Goal: Information Seeking & Learning: Learn about a topic

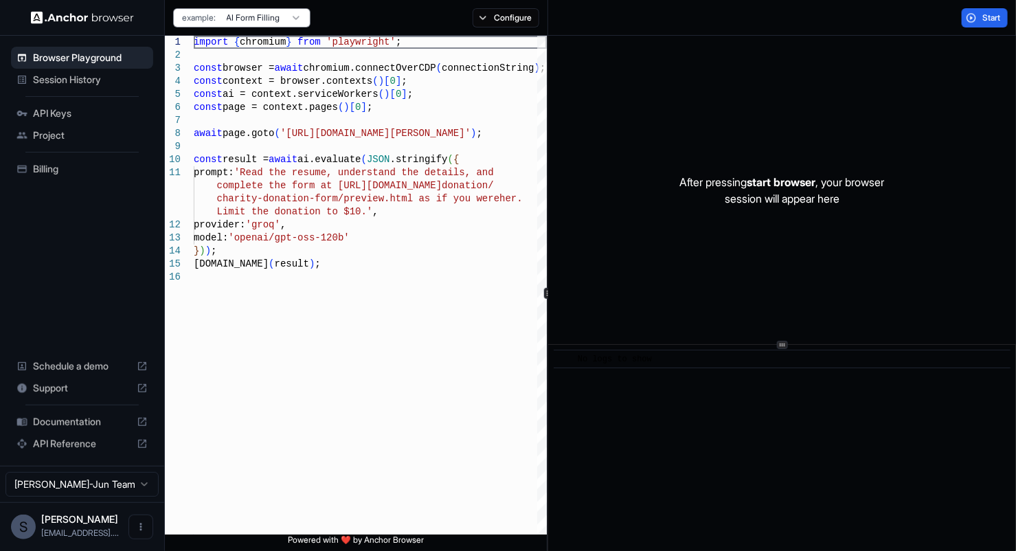
click at [61, 73] on span "Session History" at bounding box center [90, 80] width 115 height 14
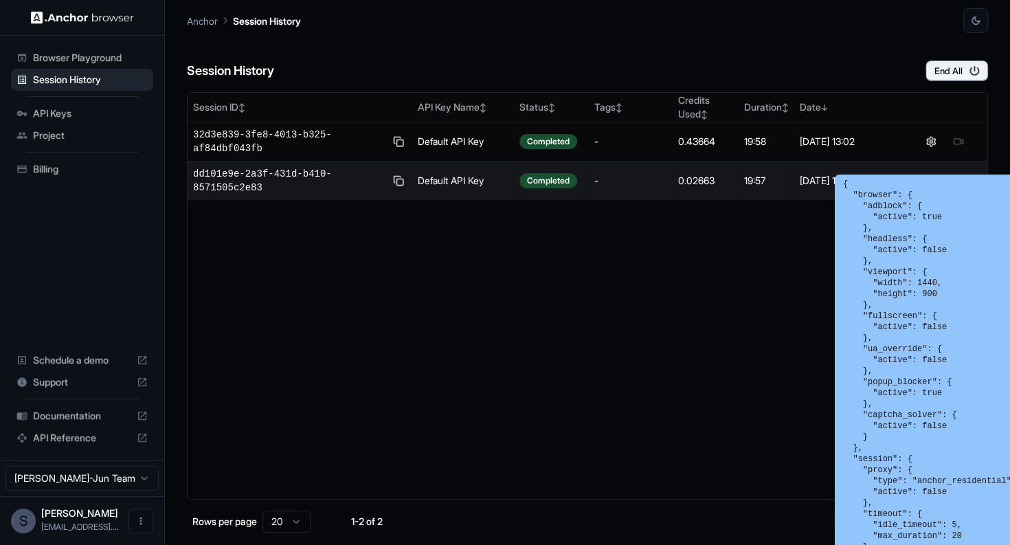
click at [934, 172] on button at bounding box center [931, 180] width 16 height 16
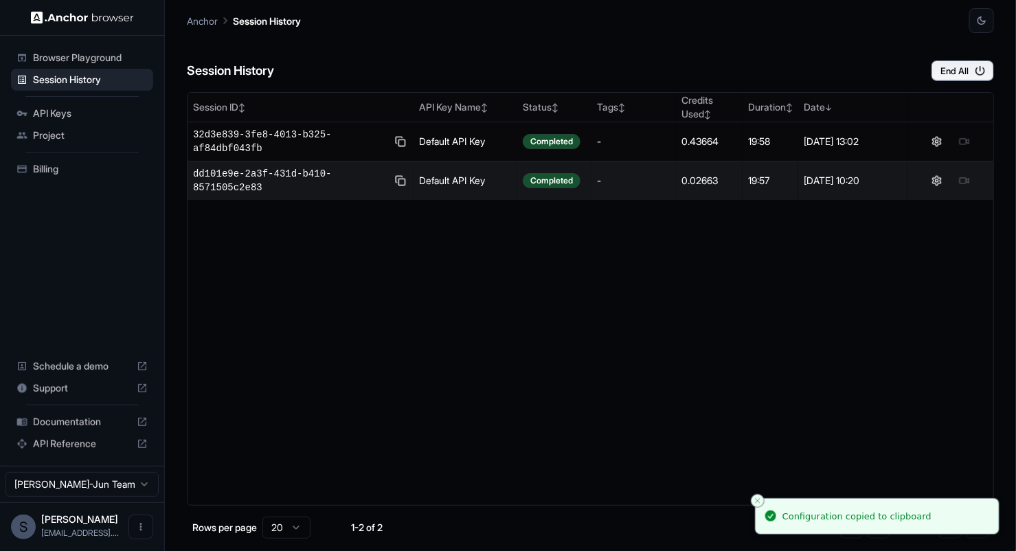
click at [347, 167] on span "dd101e9e-2a3f-431d-b410-8571505c2e83" at bounding box center [290, 180] width 194 height 27
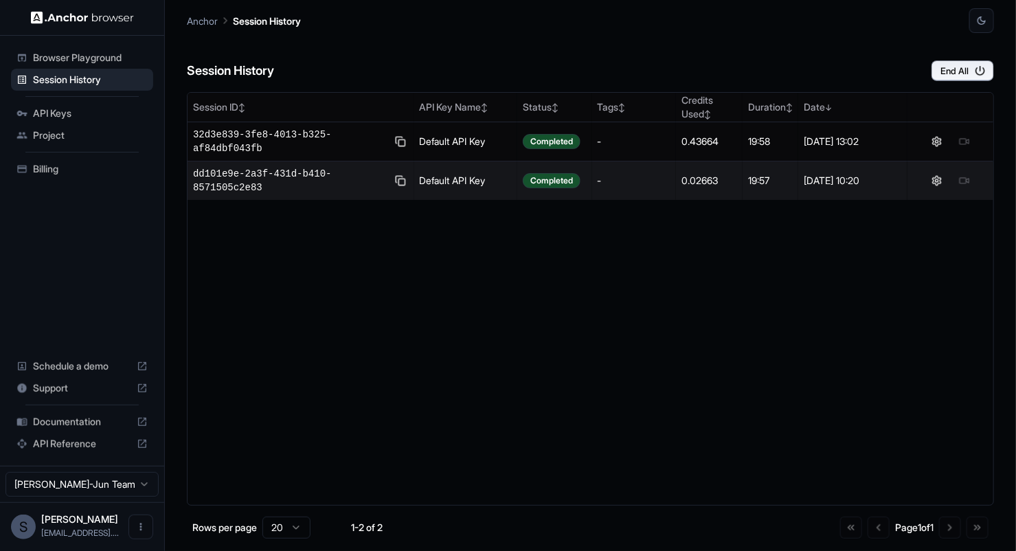
click at [370, 167] on span "dd101e9e-2a3f-431d-b410-8571505c2e83" at bounding box center [290, 180] width 194 height 27
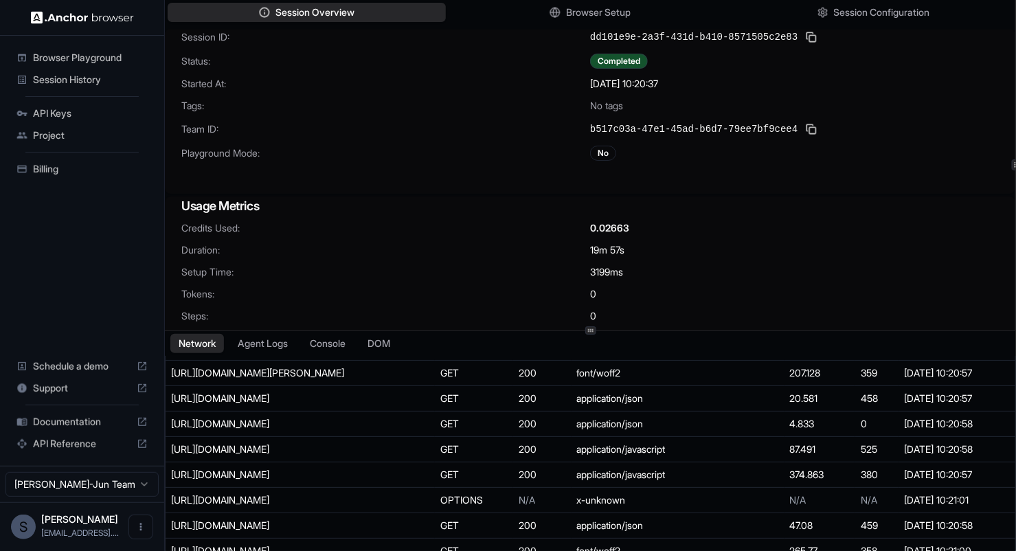
scroll to position [137, 0]
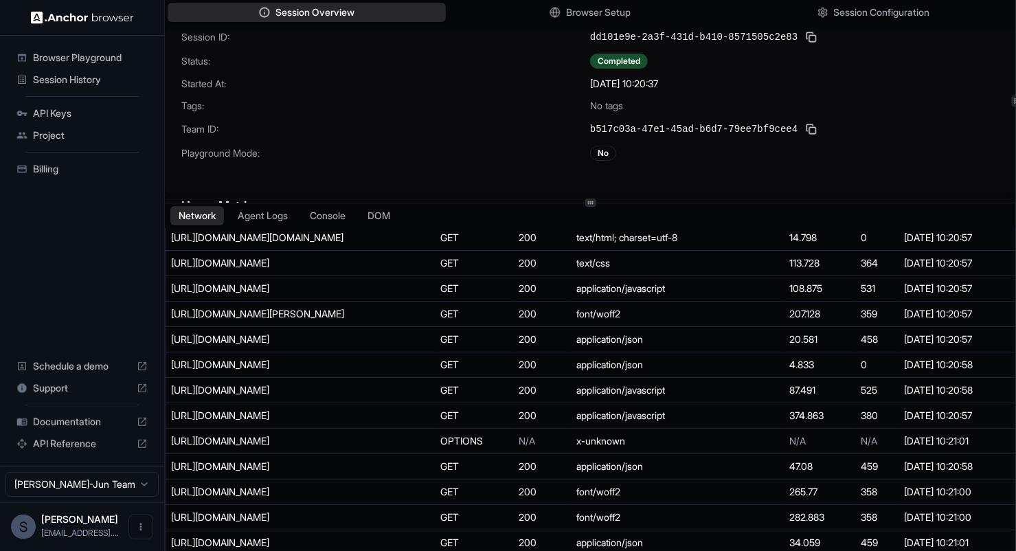
click at [591, 199] on div at bounding box center [590, 203] width 11 height 8
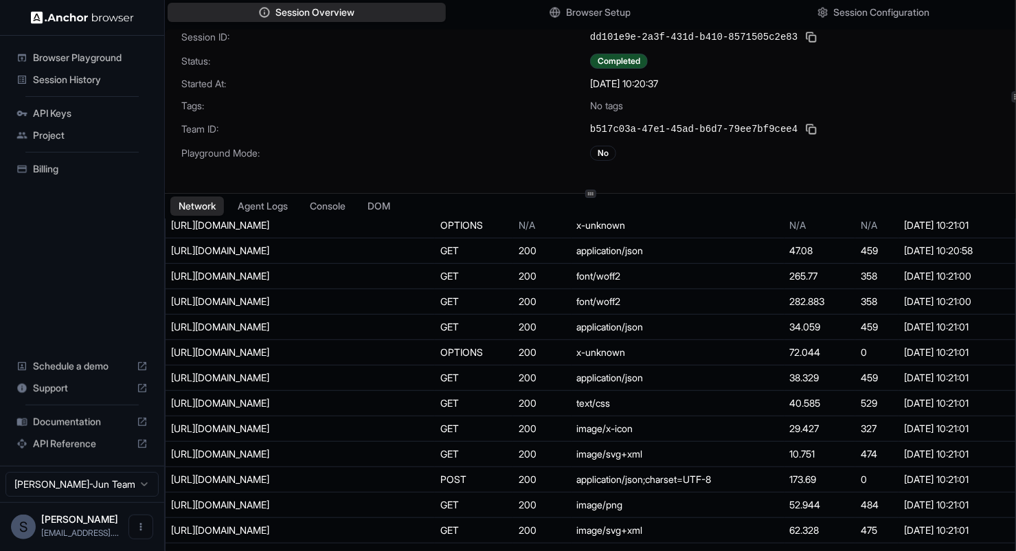
scroll to position [618, 0]
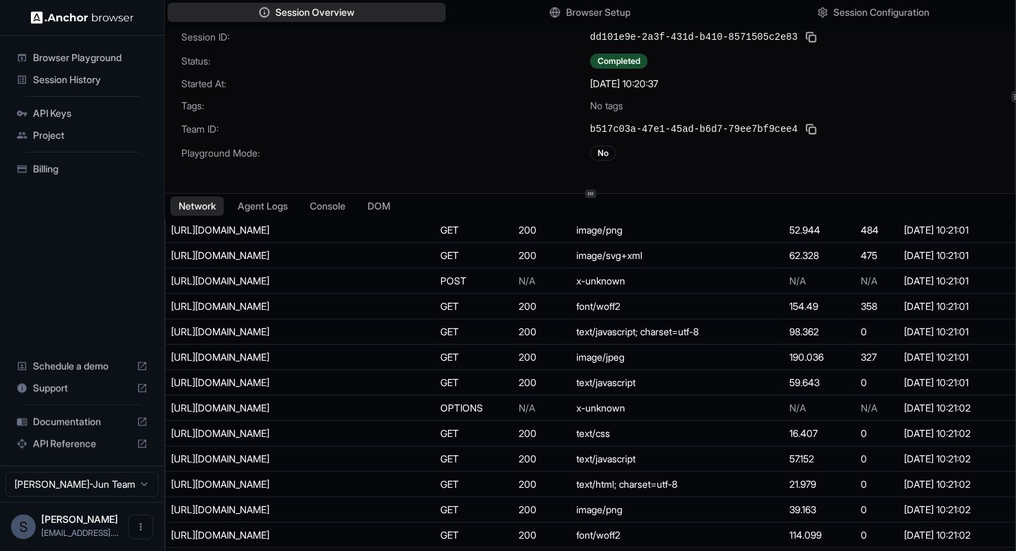
click at [47, 173] on span "Billing" at bounding box center [90, 169] width 115 height 14
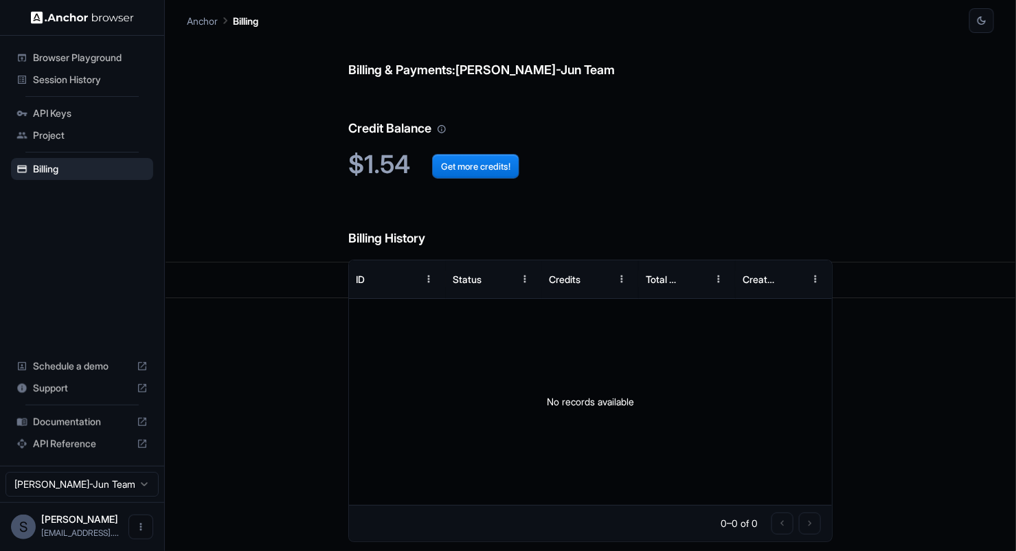
click at [68, 83] on span "Session History" at bounding box center [90, 80] width 115 height 14
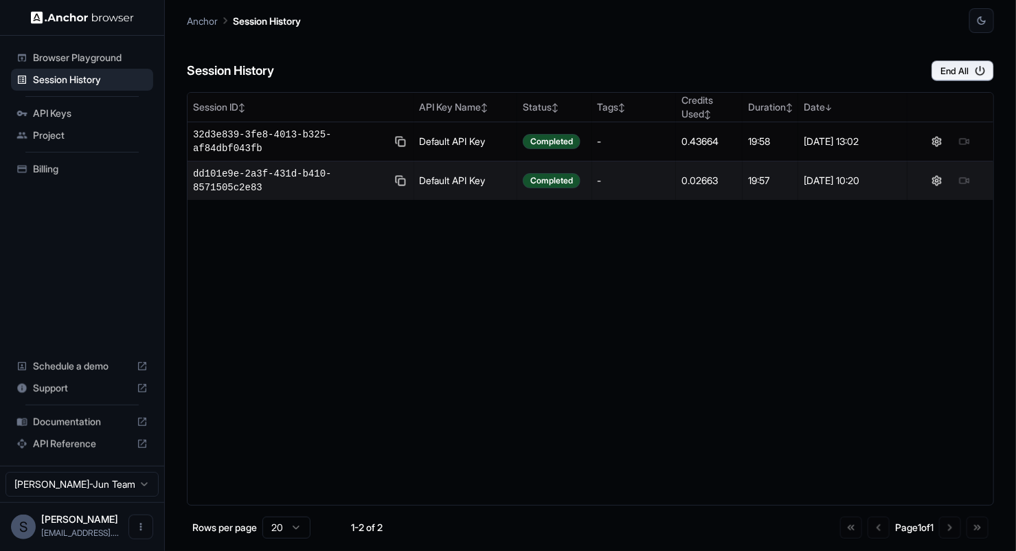
click at [357, 168] on span "dd101e9e-2a3f-431d-b410-8571505c2e83" at bounding box center [290, 180] width 194 height 27
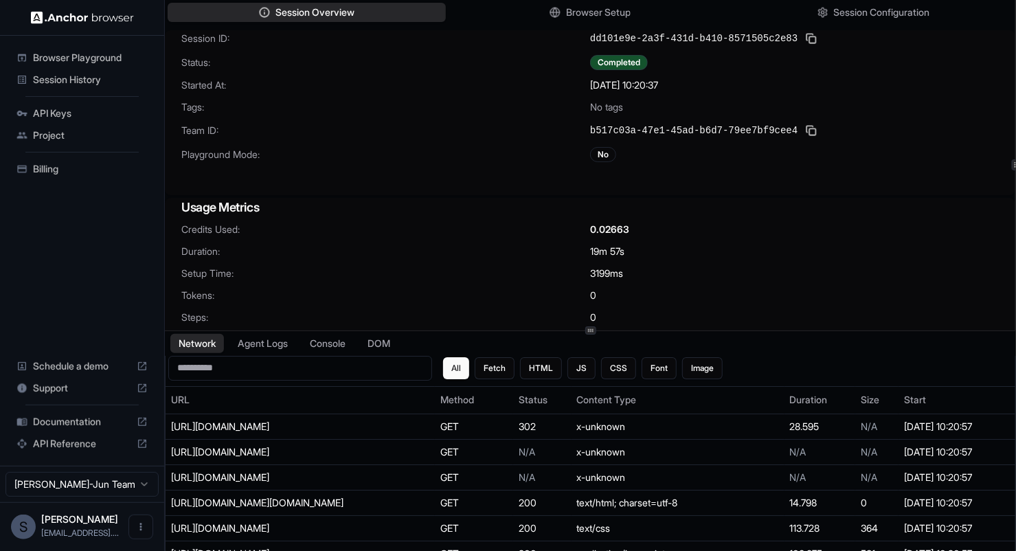
click at [278, 343] on button "Agent Logs" at bounding box center [262, 343] width 67 height 19
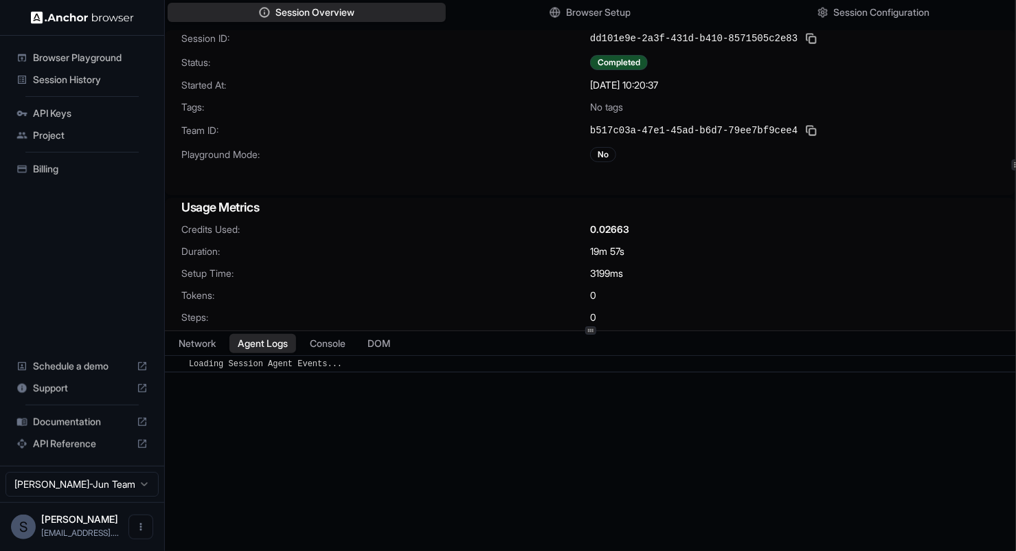
scroll to position [1, 0]
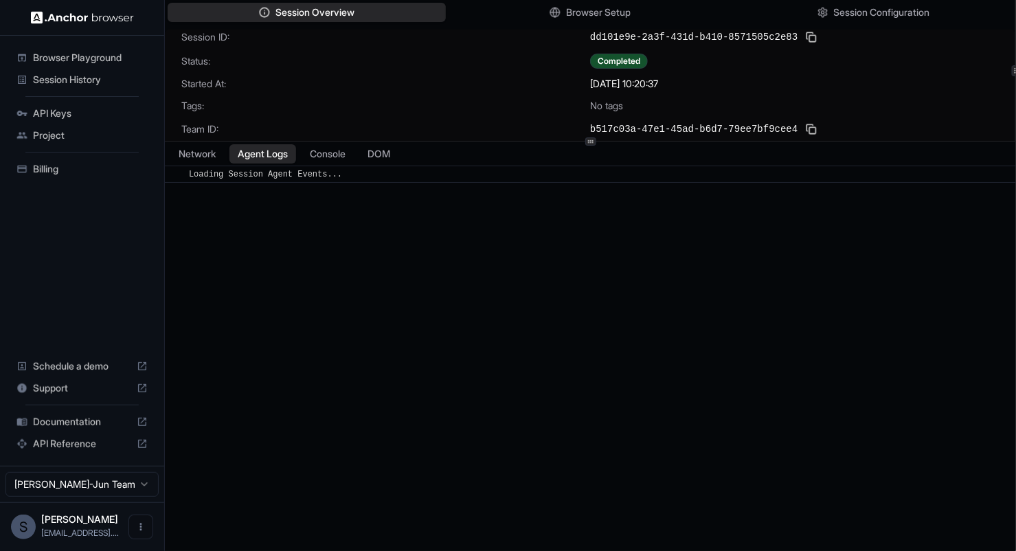
click at [586, 139] on div at bounding box center [590, 141] width 11 height 8
click at [586, 145] on div at bounding box center [590, 147] width 11 height 8
click at [342, 157] on button "Console" at bounding box center [328, 159] width 52 height 19
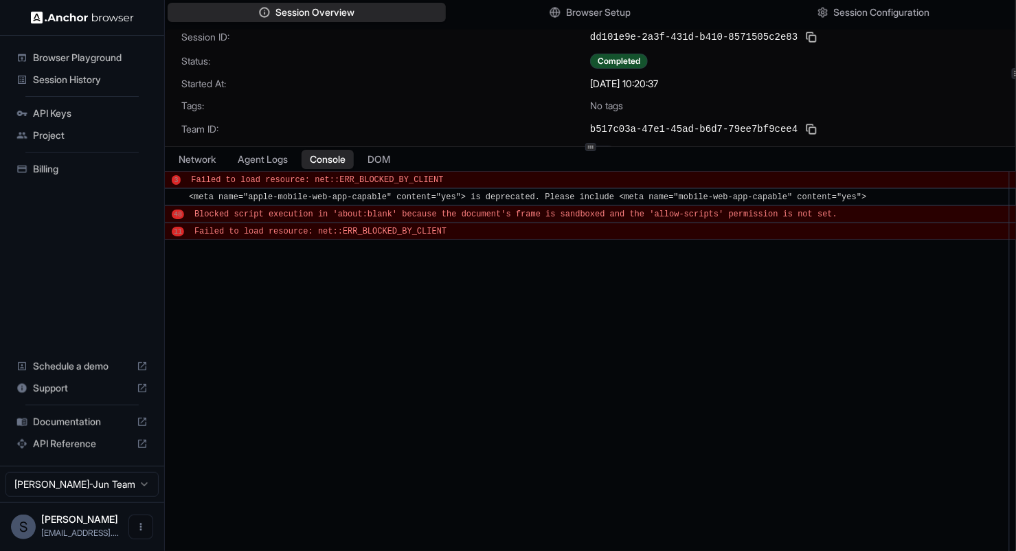
click at [212, 156] on div "Session Overview Browser Setup Session Configuration Session ID: dd101e9e-2a3f-…" at bounding box center [590, 275] width 851 height 551
click at [215, 159] on button "Network" at bounding box center [197, 159] width 54 height 19
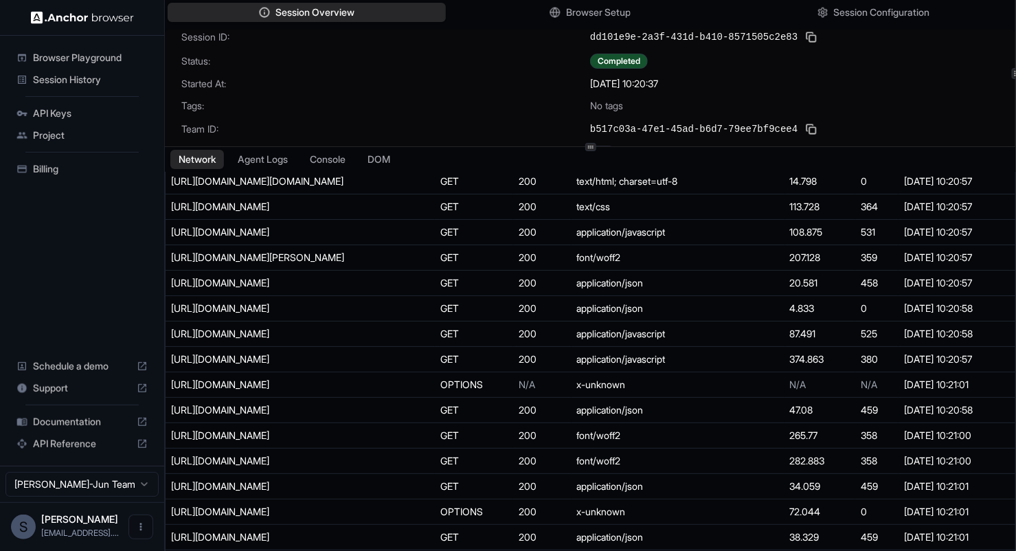
scroll to position [206, 0]
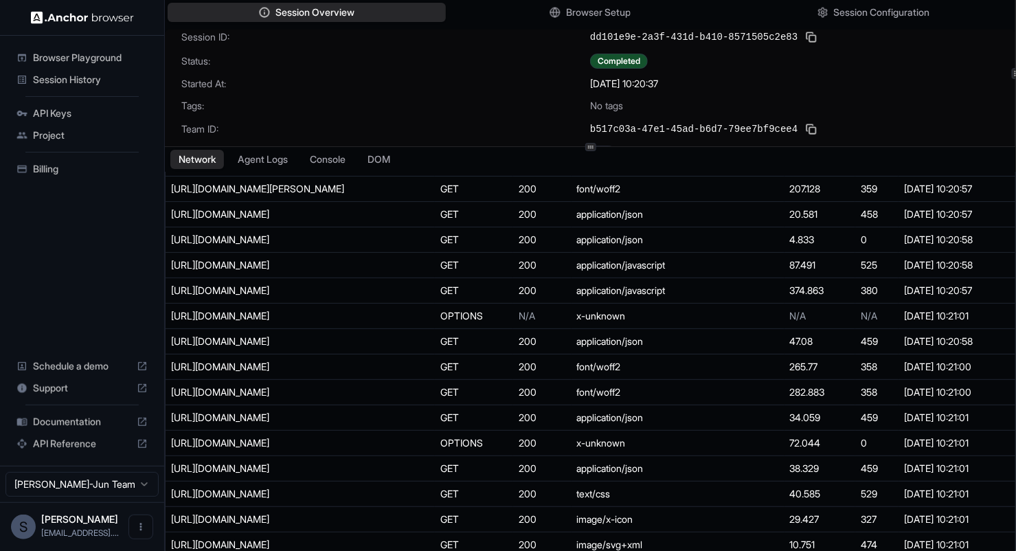
drag, startPoint x: 780, startPoint y: 179, endPoint x: 418, endPoint y: 135, distance: 364.6
click at [418, 135] on div "Team ID: b517c03a-47e1-45ad-b6d7-79ee7bf9cee4" at bounding box center [589, 129] width 817 height 16
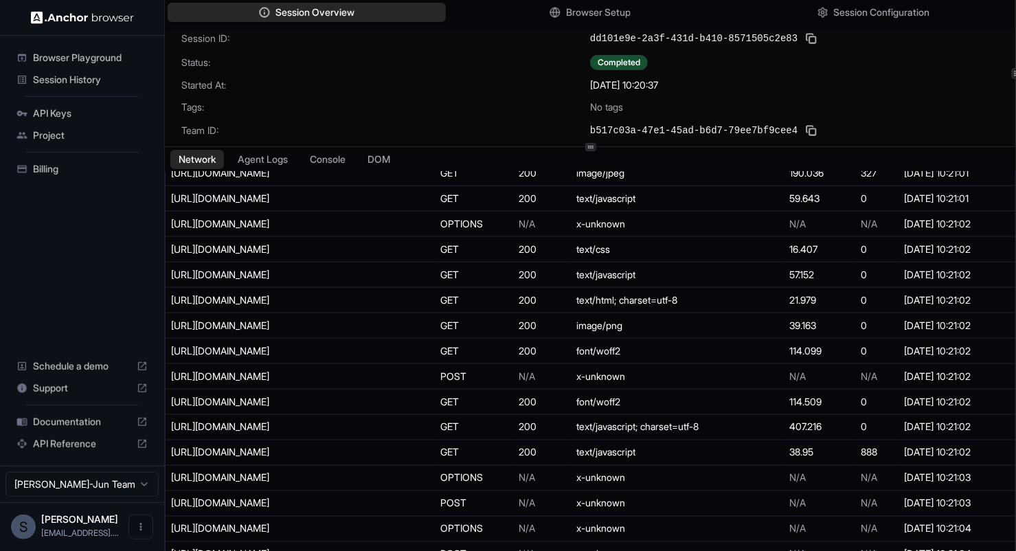
scroll to position [918, 0]
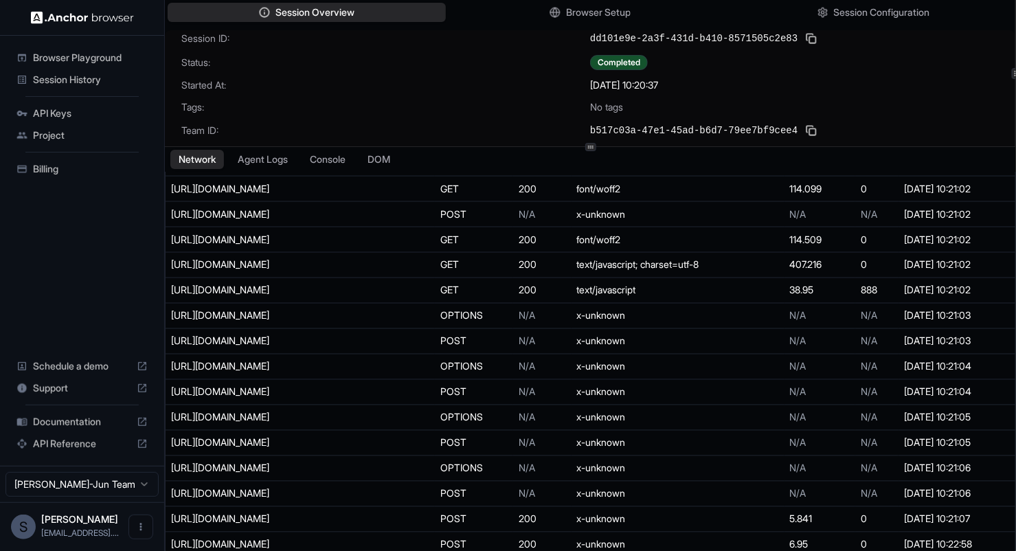
click at [304, 541] on div "[URL][DOMAIN_NAME]" at bounding box center [274, 545] width 206 height 14
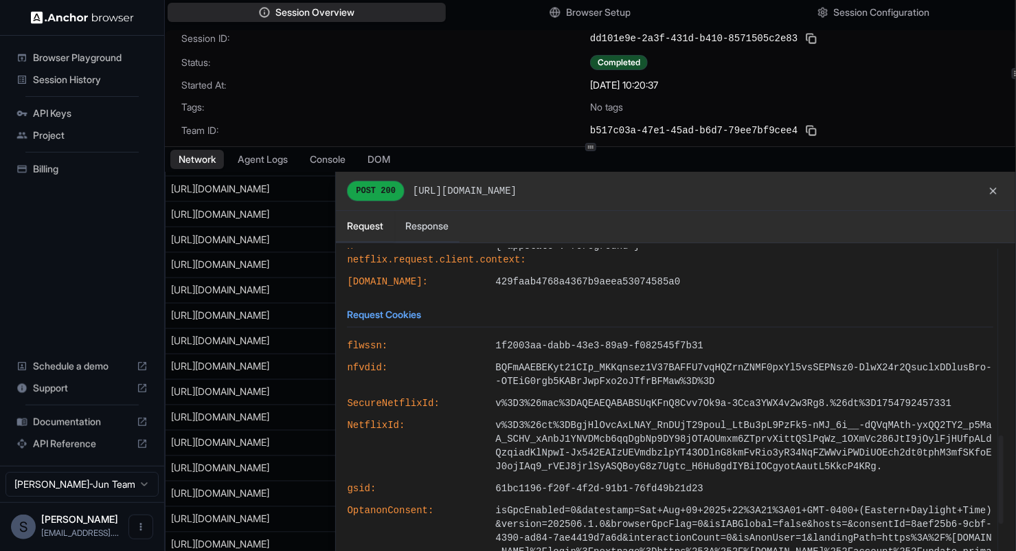
scroll to position [756, 0]
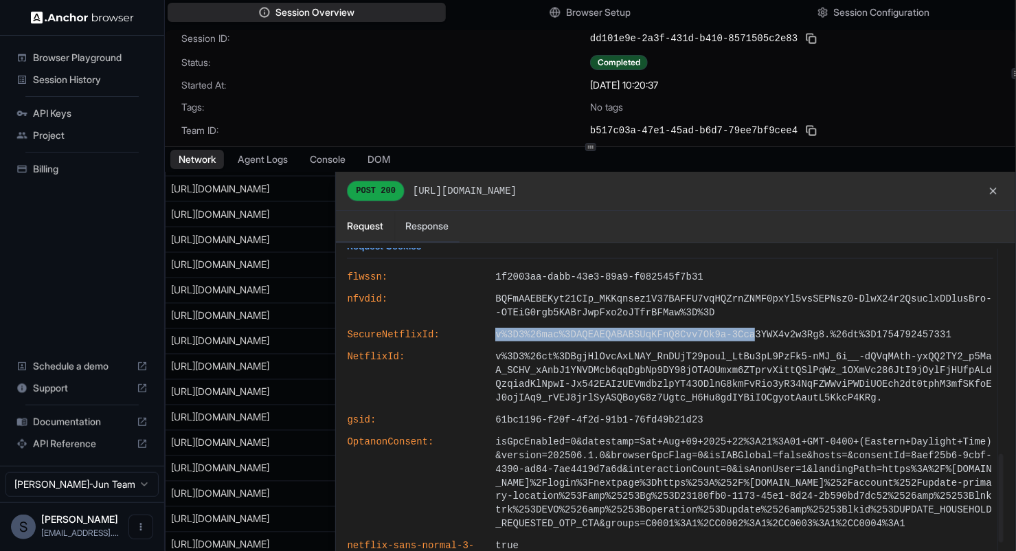
drag, startPoint x: 496, startPoint y: 359, endPoint x: 734, endPoint y: 359, distance: 237.7
click at [734, 341] on span "v%3D3%26mac%3DAQEAEQABABSUqKFnQ8Cvv7Ok9a-3Cca3YWX4v2w3Rg8.%26dt%3D1754792457331" at bounding box center [744, 335] width 498 height 14
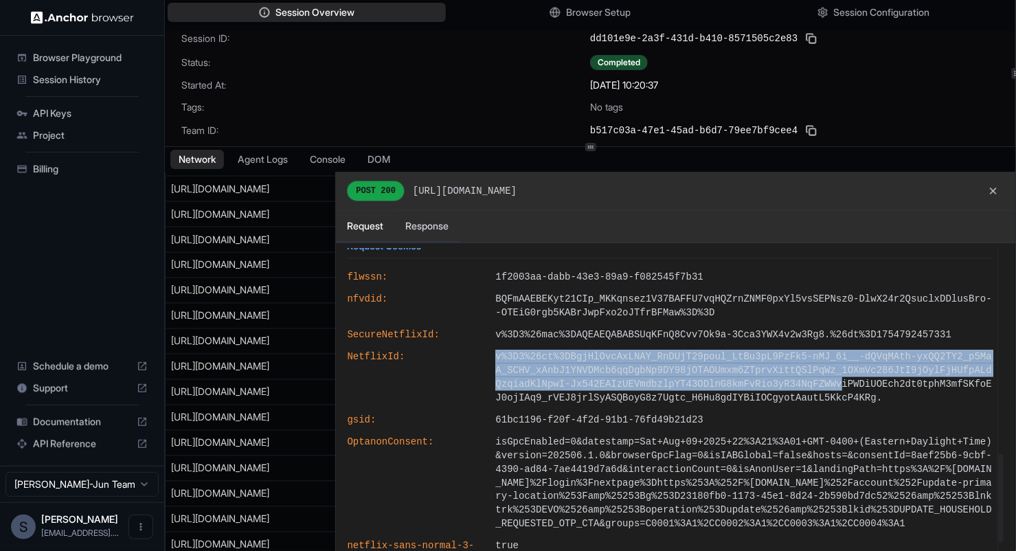
drag, startPoint x: 496, startPoint y: 382, endPoint x: 728, endPoint y: 409, distance: 233.8
click at [728, 405] on span "v%3D3%26ct%3DBgjHlOvcAxLNAY_RnDUjT29poul_LtBu3pL9PzFk5-nMJ_6i__-dQVqMAth-yxQQ2T…" at bounding box center [744, 377] width 498 height 55
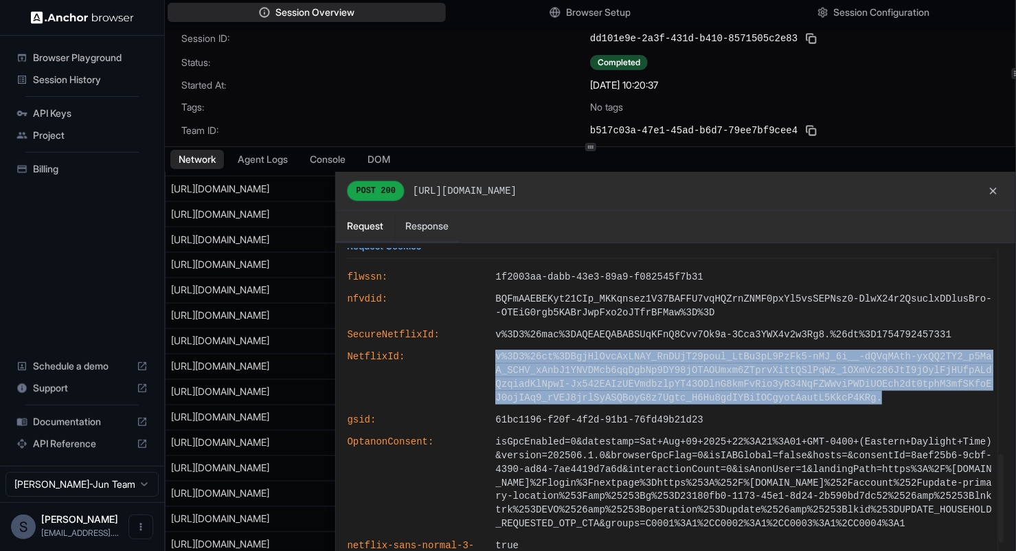
drag, startPoint x: 744, startPoint y: 419, endPoint x: 493, endPoint y: 383, distance: 253.3
click at [493, 383] on div "NetflixId : v%3D3%26ct%3DBgjHlOvcAxLNAY_RnDUjT29poul_LtBu3pL9PzFk5-nMJ_6i__-dQV…" at bounding box center [669, 377] width 657 height 60
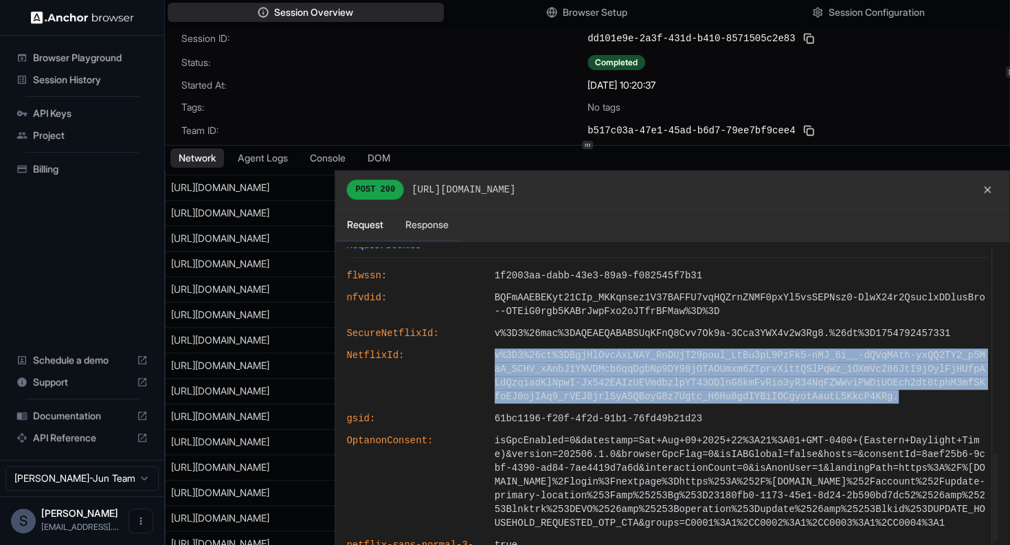
click at [493, 383] on div "NetflixId : v%3D3%26ct%3DBgjHlOvcAxLNAY_RnDUjT29poul_LtBu3pL9PzFk5-nMJ_6i__-dQV…" at bounding box center [667, 376] width 652 height 60
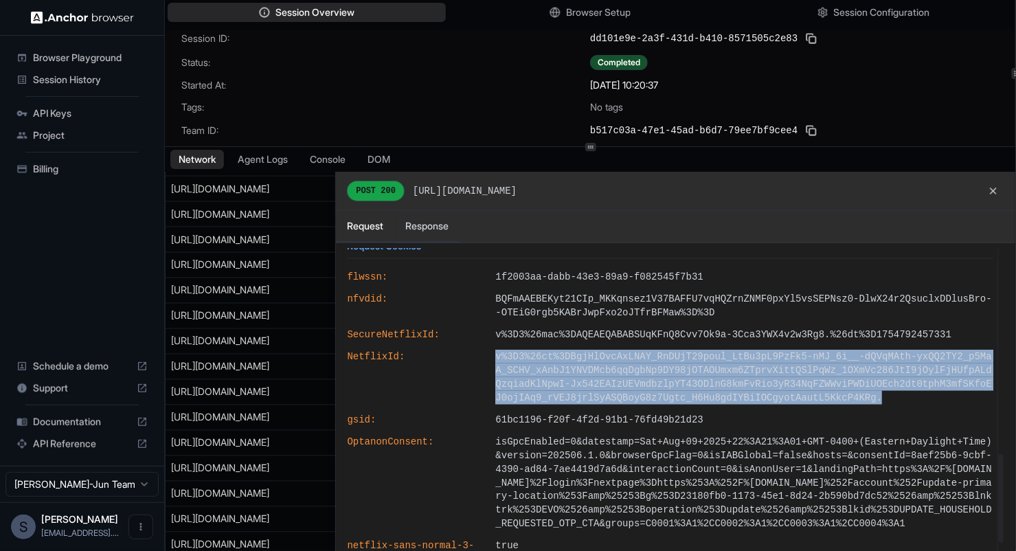
drag, startPoint x: 493, startPoint y: 383, endPoint x: 733, endPoint y: 421, distance: 242.8
click at [733, 407] on div "NetflixId : v%3D3%26ct%3DBgjHlOvcAxLNAY_RnDUjT29poul_LtBu3pL9PzFk5-nMJ_6i__-dQV…" at bounding box center [669, 377] width 657 height 60
click at [733, 405] on span "v%3D3%26ct%3DBgjHlOvcAxLNAY_RnDUjT29poul_LtBu3pL9PzFk5-nMJ_6i__-dQVqMAth-yxQQ2T…" at bounding box center [744, 377] width 498 height 55
drag, startPoint x: 737, startPoint y: 425, endPoint x: 472, endPoint y: 389, distance: 267.5
click at [472, 389] on div "NetflixId : v%3D3%26ct%3DBgjHlOvcAxLNAY_RnDUjT29poul_LtBu3pL9PzFk5-nMJ_6i__-dQV…" at bounding box center [669, 377] width 657 height 60
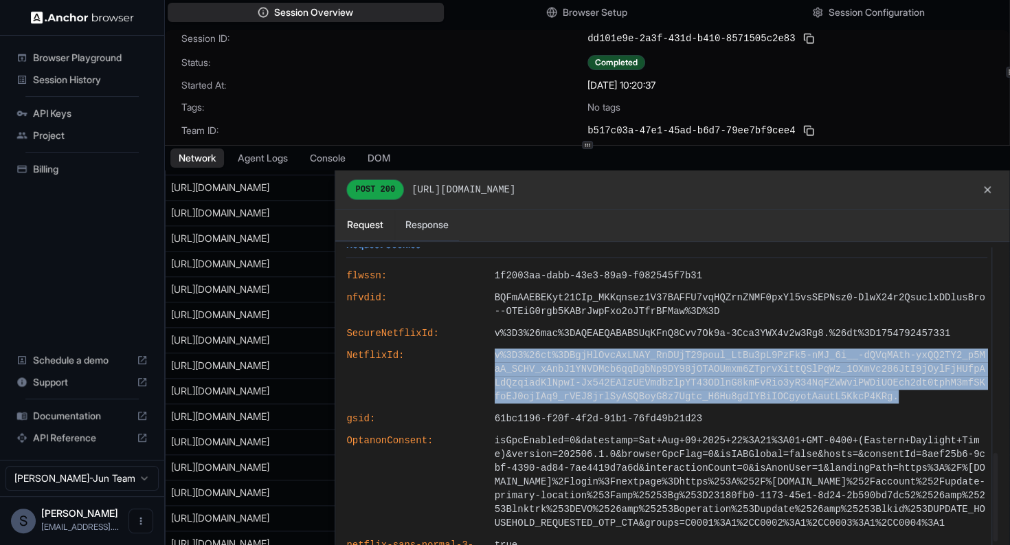
click at [472, 389] on span "NetflixId :" at bounding box center [414, 375] width 137 height 55
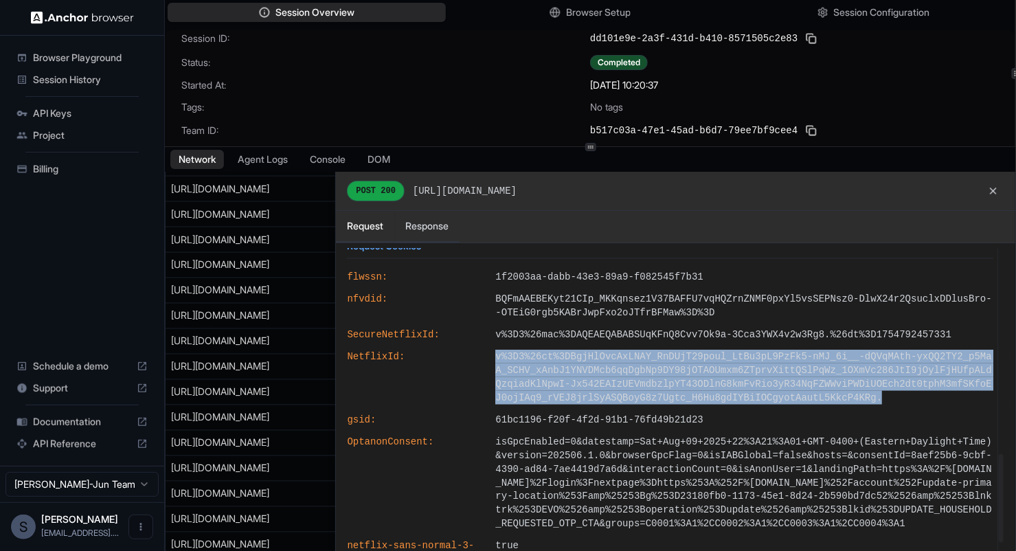
drag, startPoint x: 472, startPoint y: 389, endPoint x: 773, endPoint y: 430, distance: 303.6
click at [773, 407] on div "NetflixId : v%3D3%26ct%3DBgjHlOvcAxLNAY_RnDUjT29poul_LtBu3pL9PzFk5-nMJ_6i__-dQV…" at bounding box center [669, 377] width 657 height 60
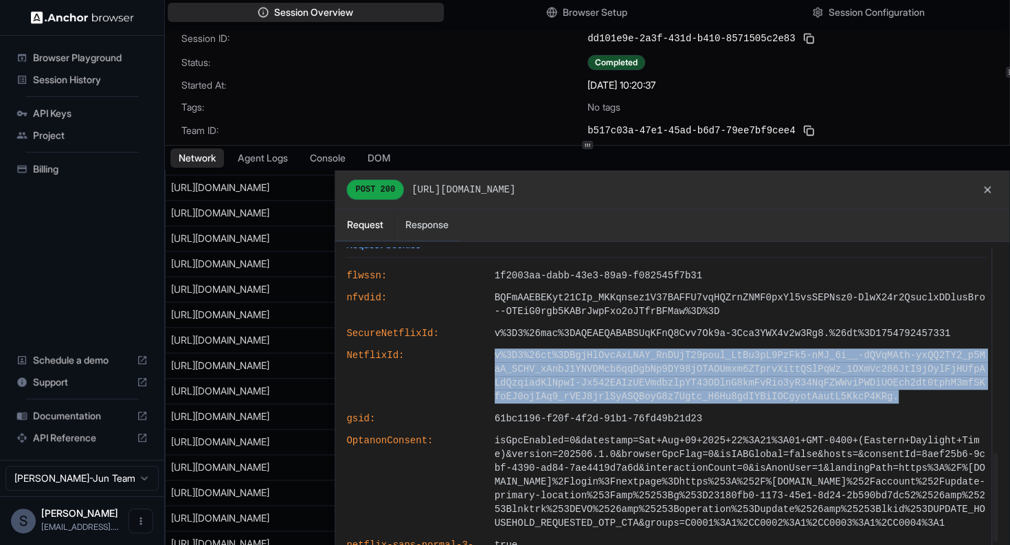
click at [773, 403] on span "v%3D3%26ct%3DBgjHlOvcAxLNAY_RnDUjT29poul_LtBu3pL9PzFk5-nMJ_6i__-dQVqMAth-yxQQ2T…" at bounding box center [741, 375] width 493 height 55
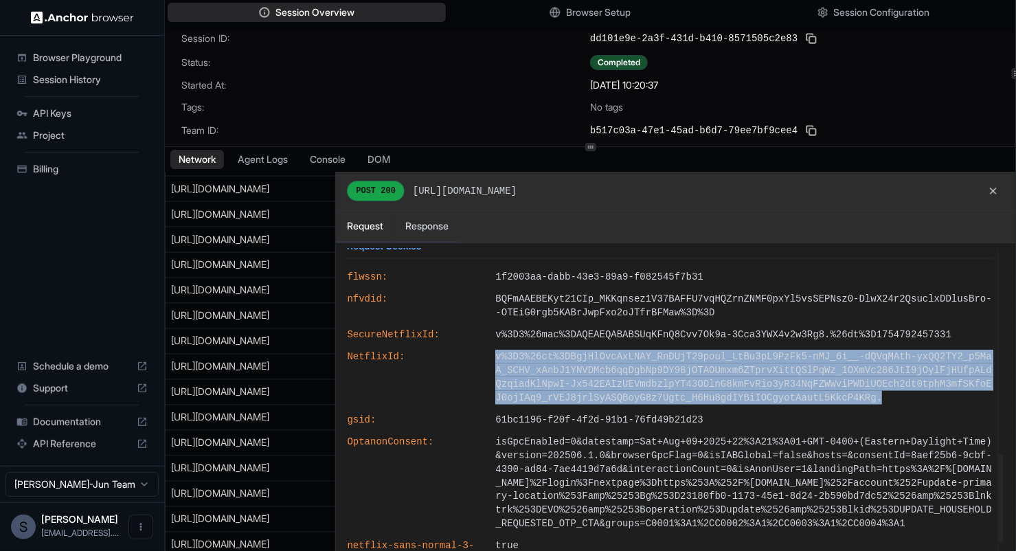
drag, startPoint x: 773, startPoint y: 428, endPoint x: 450, endPoint y: 397, distance: 325.0
click at [450, 397] on div "NetflixId : v%3D3%26ct%3DBgjHlOvcAxLNAY_RnDUjT29poul_LtBu3pL9PzFk5-nMJ_6i__-dQV…" at bounding box center [669, 377] width 657 height 60
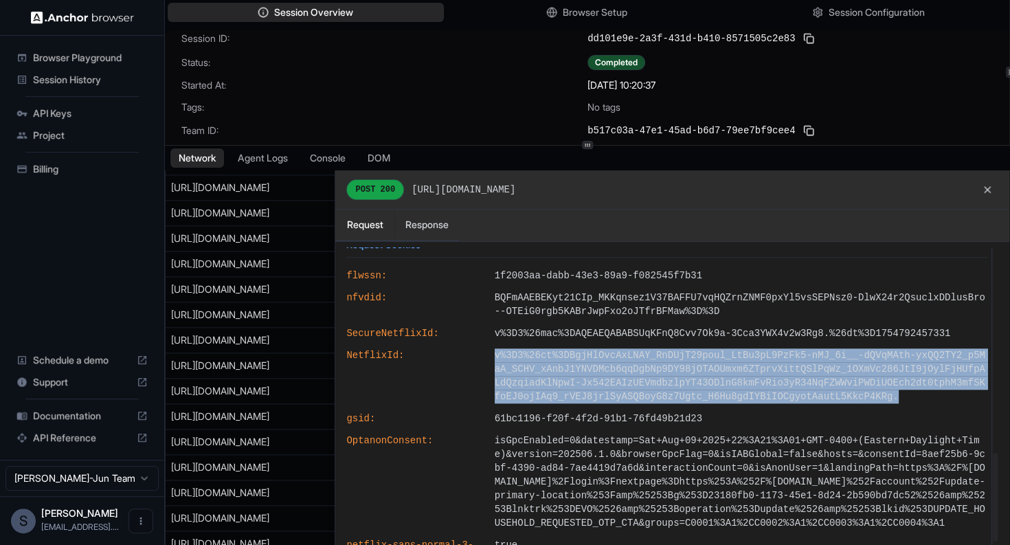
click at [450, 397] on span "NetflixId :" at bounding box center [414, 375] width 137 height 55
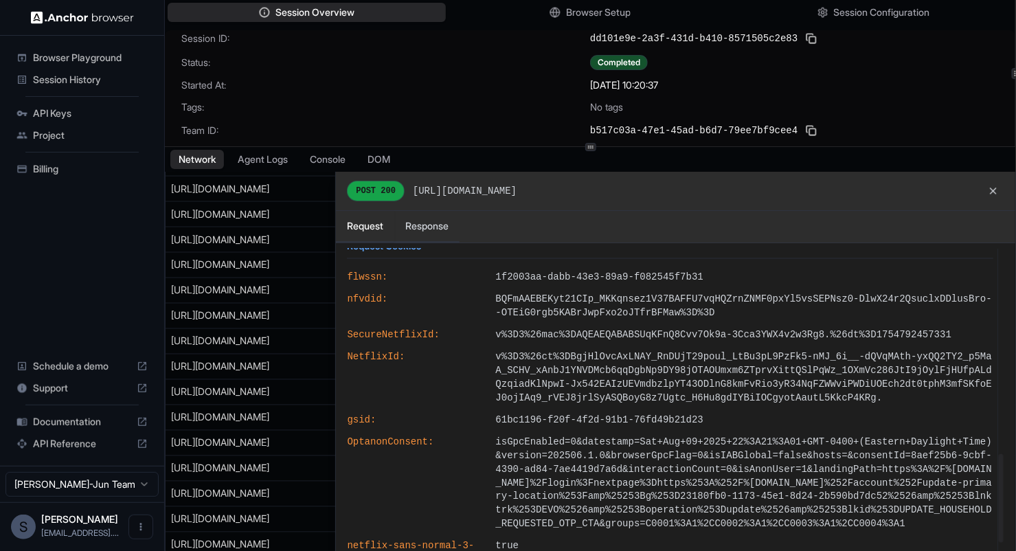
drag, startPoint x: 367, startPoint y: 384, endPoint x: 732, endPoint y: 414, distance: 365.3
click at [732, 407] on div "NetflixId : v%3D3%26ct%3DBgjHlOvcAxLNAY_RnDUjT29poul_LtBu3pL9PzFk5-nMJ_6i__-dQV…" at bounding box center [669, 377] width 657 height 60
click at [732, 405] on span "v%3D3%26ct%3DBgjHlOvcAxLNAY_RnDUjT29poul_LtBu3pL9PzFk5-nMJ_6i__-dQVqMAth-yxQQ2T…" at bounding box center [744, 377] width 498 height 55
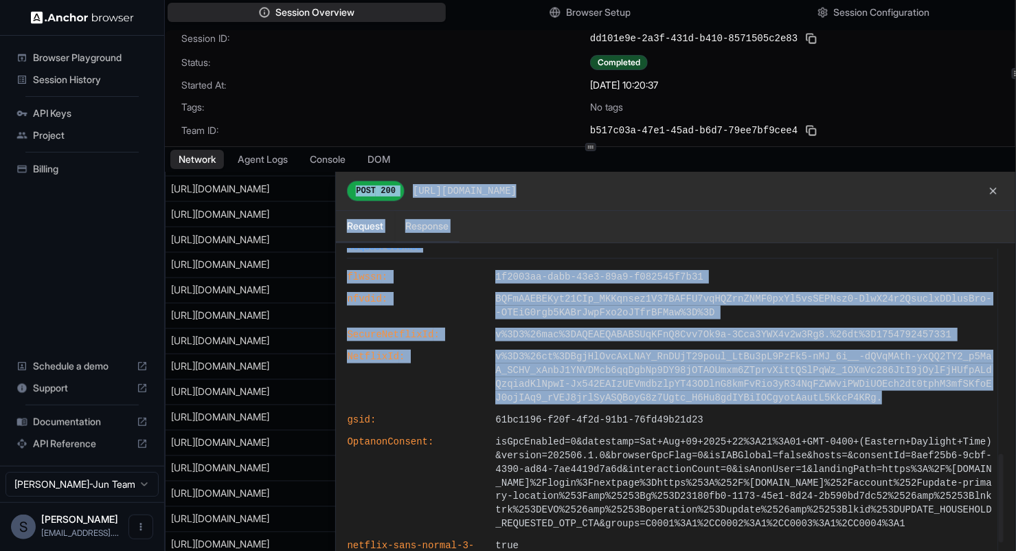
drag, startPoint x: 732, startPoint y: 419, endPoint x: 334, endPoint y: 385, distance: 399.1
click at [334, 385] on div "All Fetch HTML JS CSS Font Image URL Method Status Content Type Duration Size S…" at bounding box center [590, 374] width 851 height 404
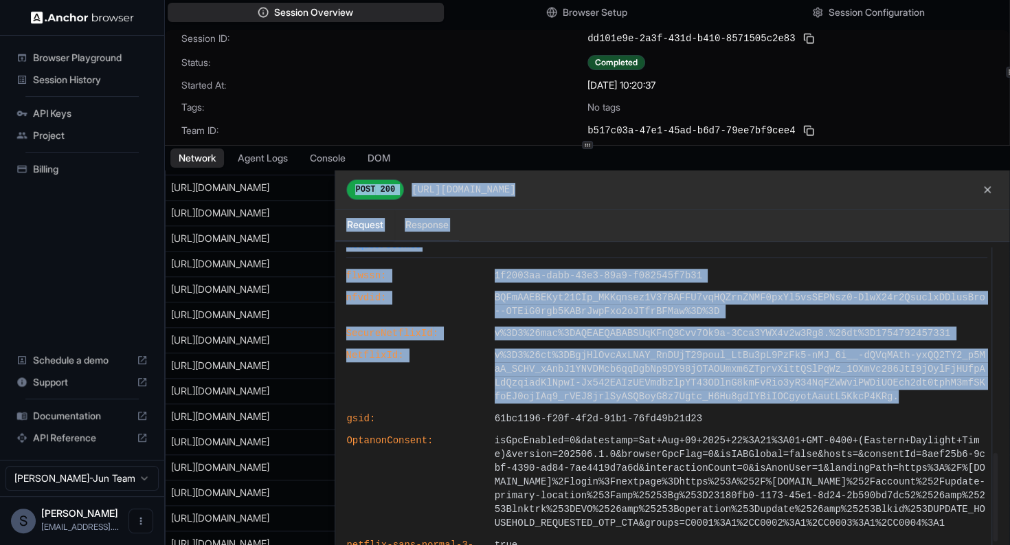
click at [334, 385] on div at bounding box center [588, 369] width 844 height 398
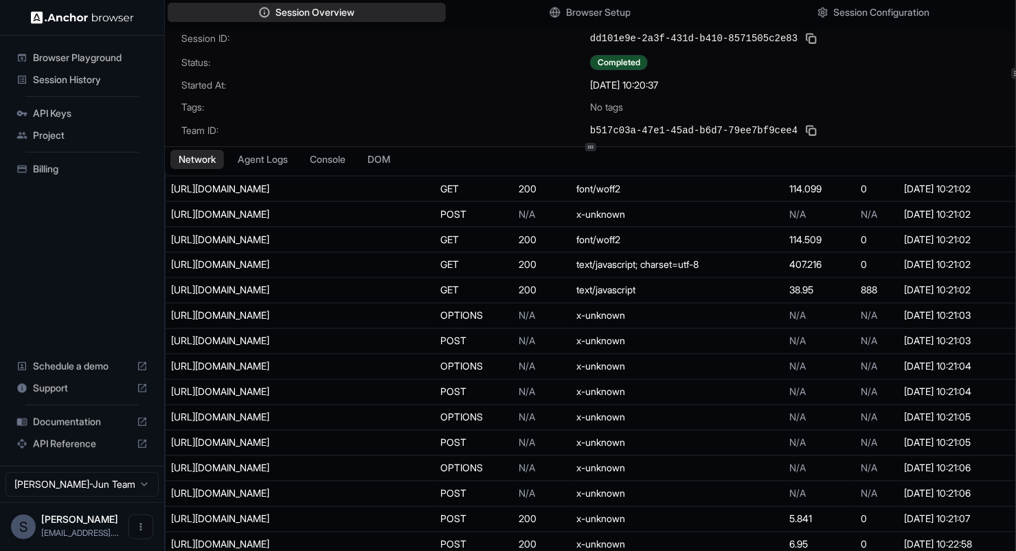
click at [312, 538] on div "[URL][DOMAIN_NAME]" at bounding box center [274, 545] width 206 height 14
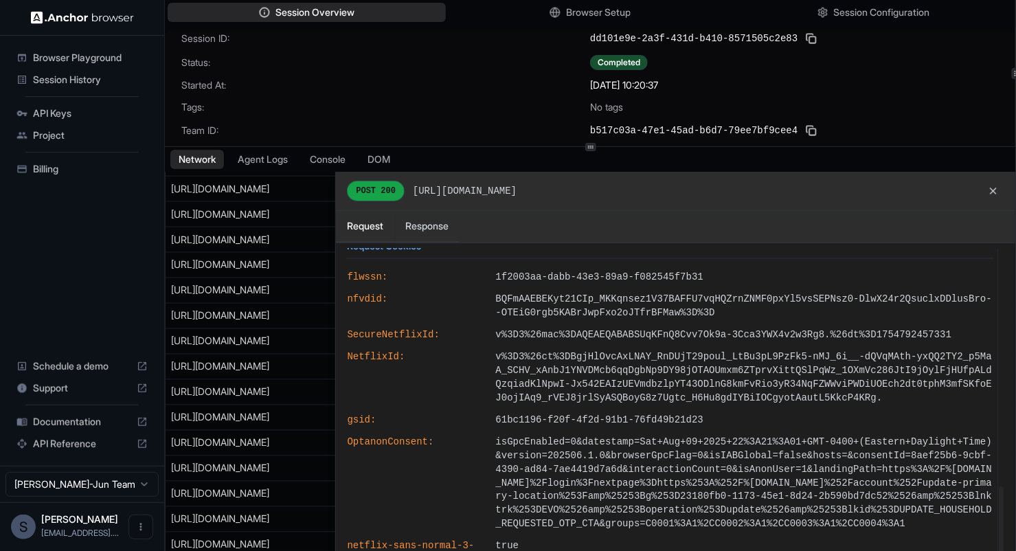
scroll to position [875, 0]
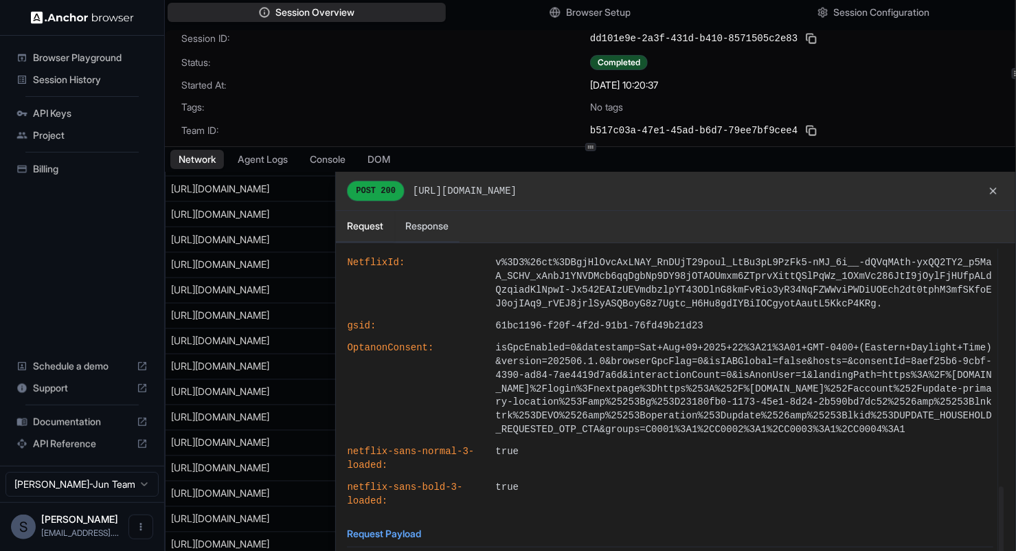
drag, startPoint x: 600, startPoint y: 192, endPoint x: 407, endPoint y: 191, distance: 193.0
click at [407, 191] on div "POST 200 https://www.netflix.com/log/www/cl/2" at bounding box center [675, 191] width 679 height 39
click at [407, 191] on div "POST 200 https://www.netflix.com/log/www/cl/2" at bounding box center [432, 191] width 170 height 21
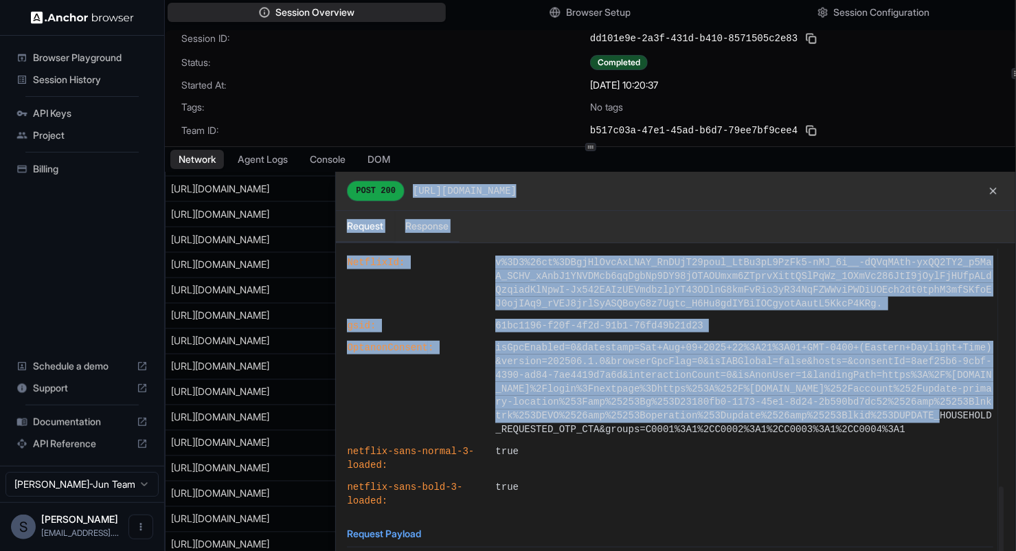
drag, startPoint x: 407, startPoint y: 191, endPoint x: 692, endPoint y: 414, distance: 362.1
click at [692, 414] on div "POST 200 https://www.netflix.com/log/www/cl/2 Request Response General Request …" at bounding box center [675, 373] width 680 height 403
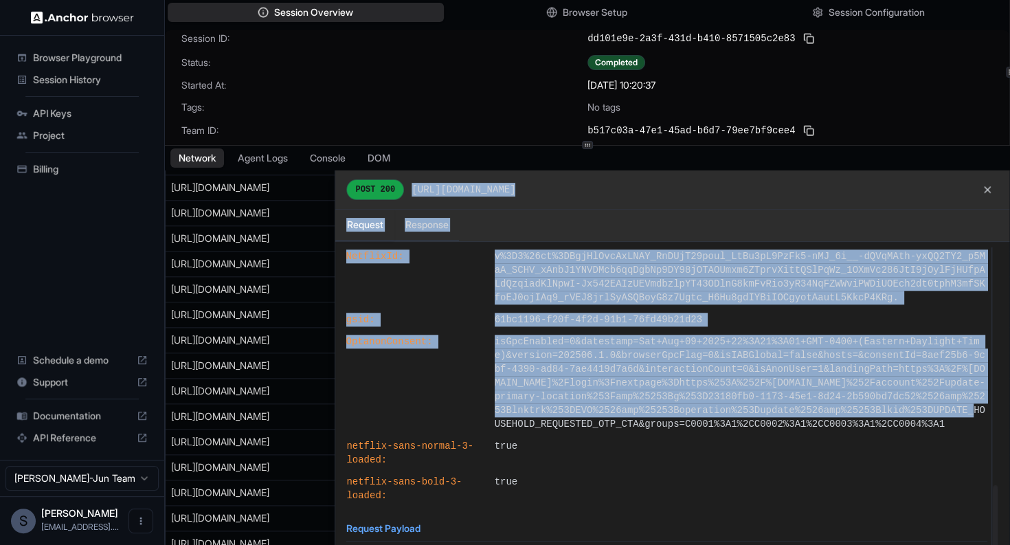
click at [692, 414] on span "isGpcEnabled=0&datestamp=Sat+Aug+09+2025+22%3A21%3A01+GMT-0400+(Eastern+Dayligh…" at bounding box center [741, 383] width 493 height 96
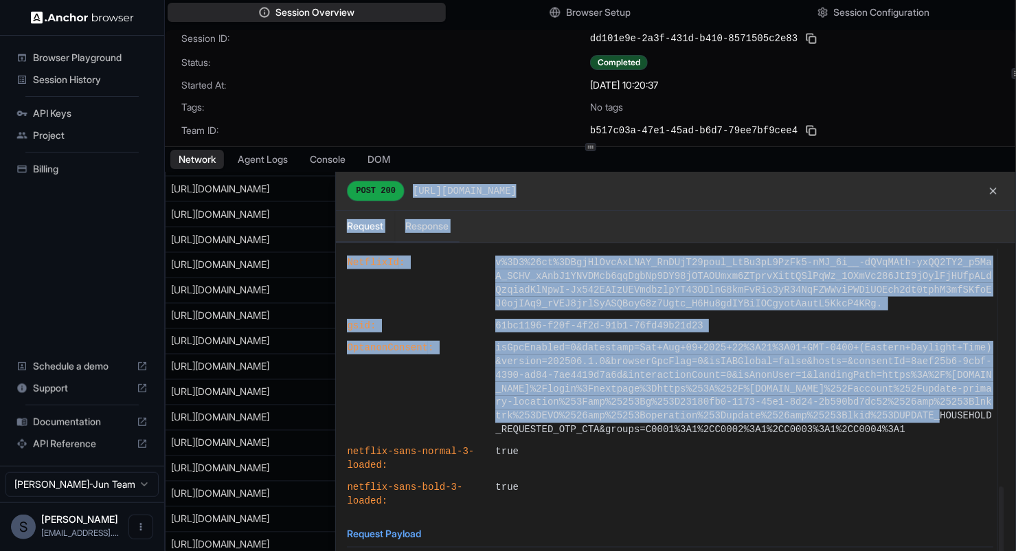
drag, startPoint x: 689, startPoint y: 437, endPoint x: 335, endPoint y: 271, distance: 391.5
click at [335, 271] on div "All Fetch HTML JS CSS Font Image URL Method Status Content Type Duration Size S…" at bounding box center [590, 374] width 851 height 404
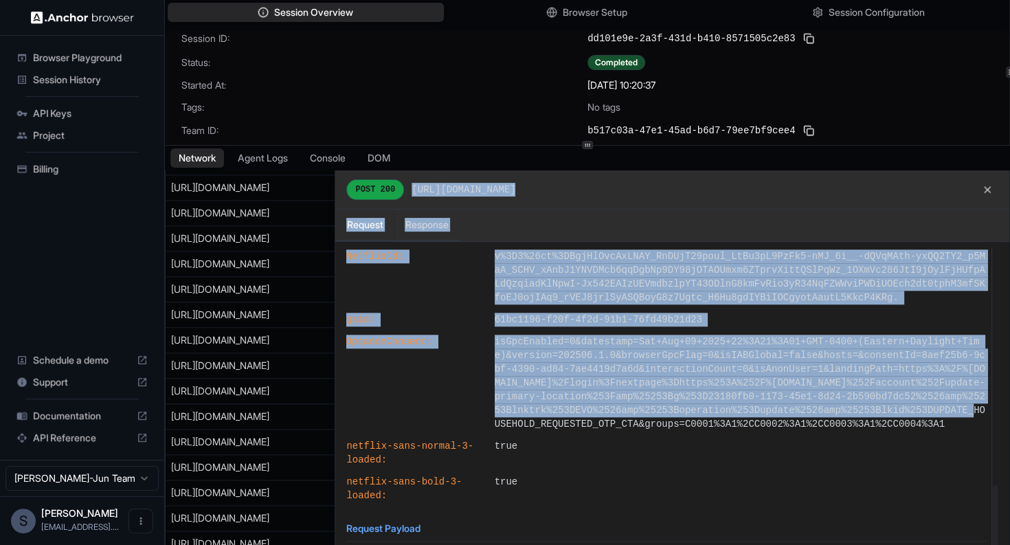
click at [343, 245] on div "General Request URL: https://www.netflix.com/log/www/cl/2 Request Method: POST …" at bounding box center [672, 405] width 674 height 327
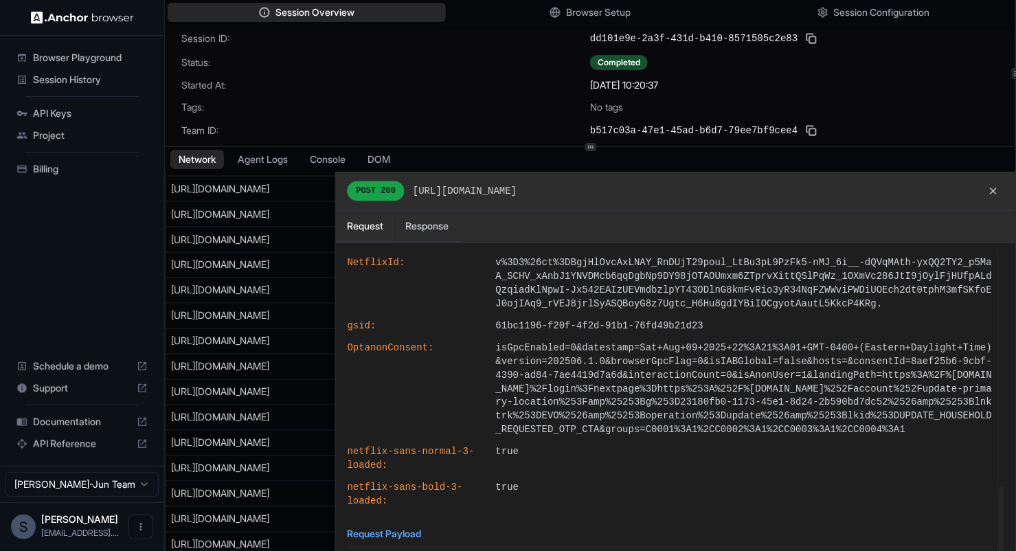
drag, startPoint x: 345, startPoint y: 240, endPoint x: 683, endPoint y: 450, distance: 397.6
click at [683, 450] on div "Request Response General Request URL: https://www.netflix.com/log/www/cl/2 Requ…" at bounding box center [675, 393] width 679 height 364
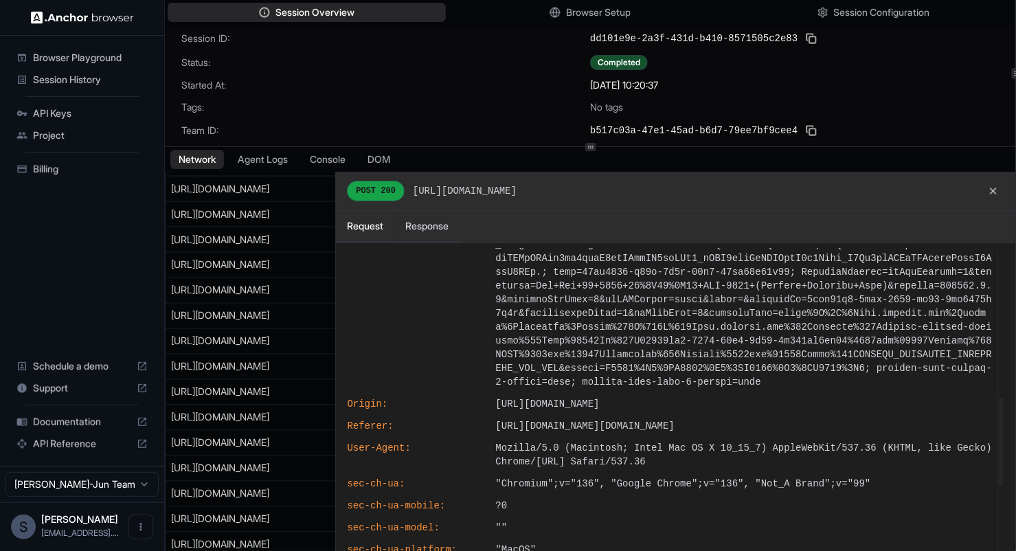
drag, startPoint x: 681, startPoint y: 414, endPoint x: 378, endPoint y: 284, distance: 330.2
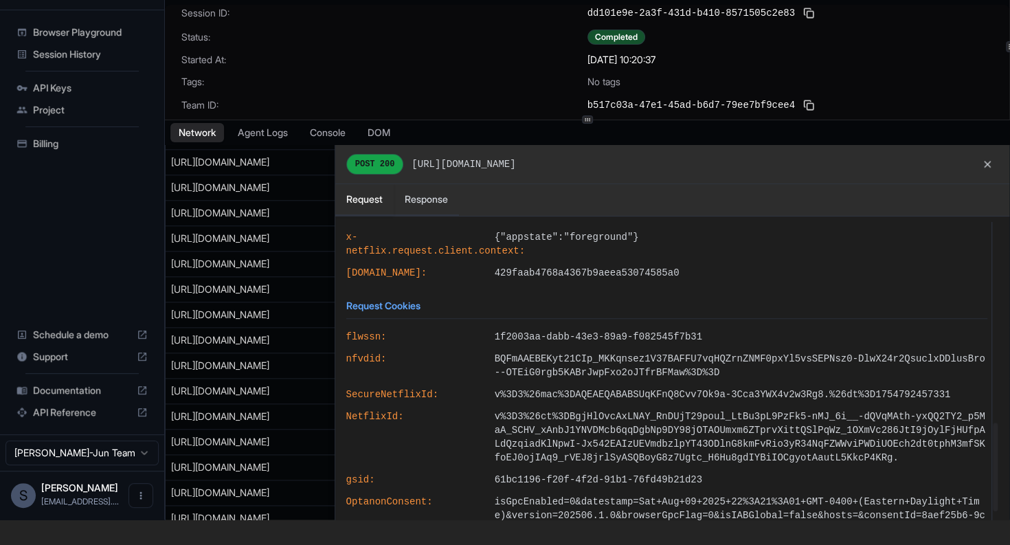
scroll to position [806, 0]
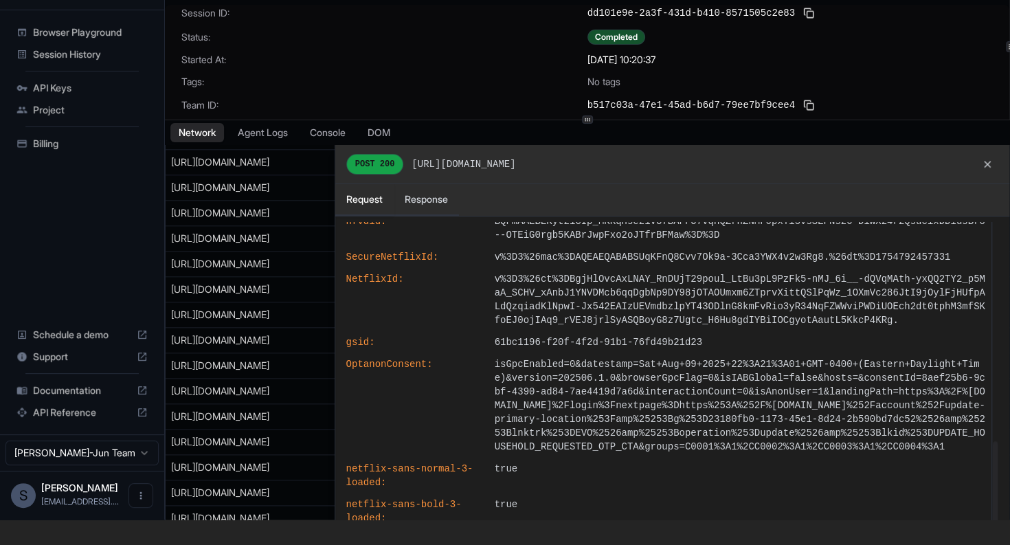
click at [997, 166] on button at bounding box center [987, 164] width 22 height 22
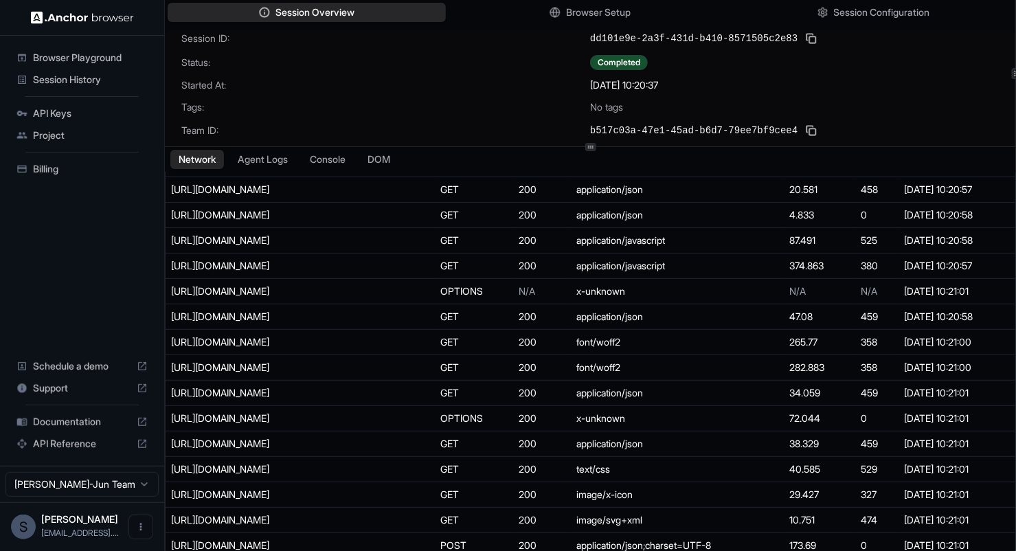
scroll to position [0, 0]
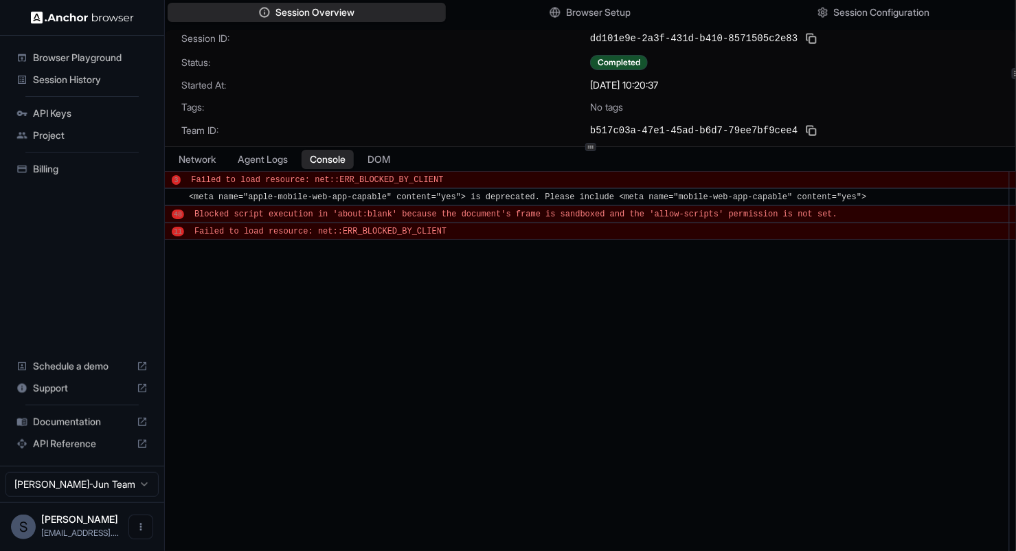
click at [331, 160] on button "Console" at bounding box center [328, 159] width 52 height 19
click at [394, 163] on button "DOM" at bounding box center [378, 159] width 39 height 19
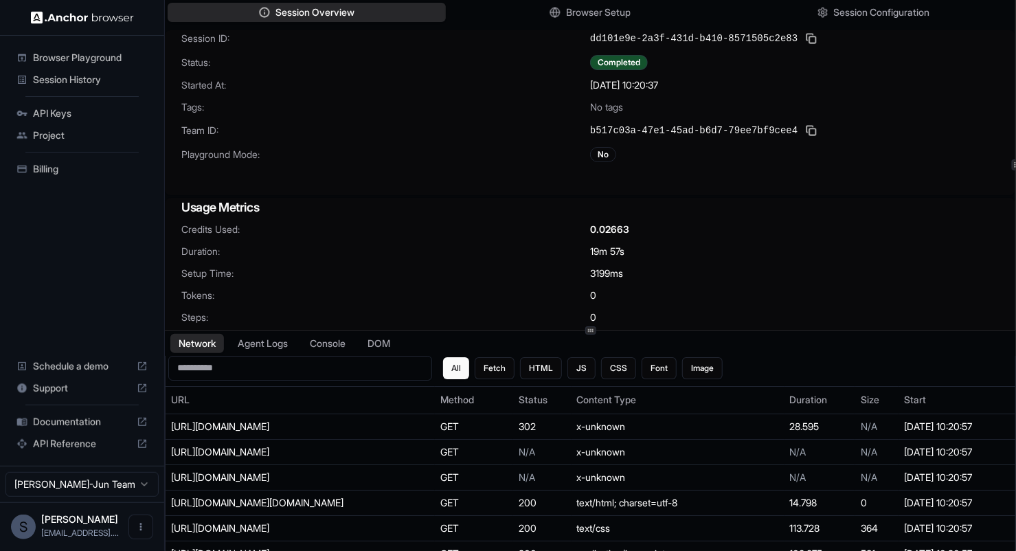
scroll to position [1, 0]
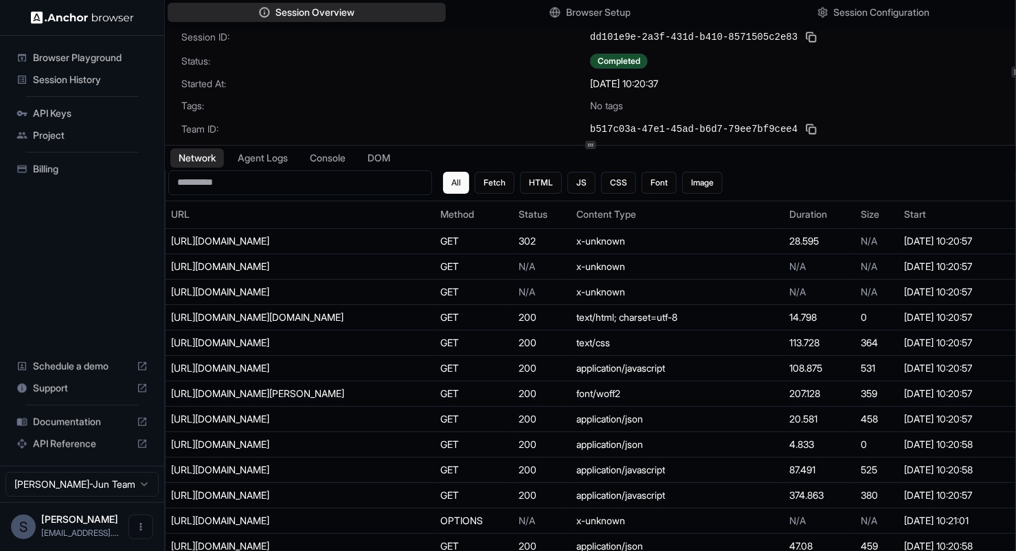
click at [598, 145] on div at bounding box center [590, 145] width 851 height 1
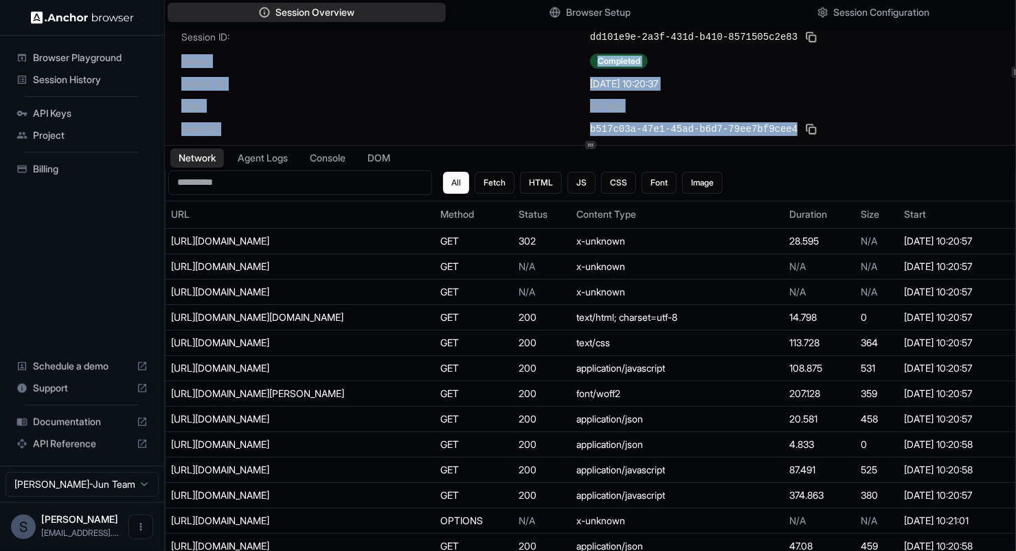
drag, startPoint x: 776, startPoint y: 129, endPoint x: 170, endPoint y: 57, distance: 610.8
click at [170, 57] on div "Session ID: dd101e9e-2a3f-431d-b410-8571505c2e83 Status: Completed Started At: …" at bounding box center [590, 103] width 850 height 148
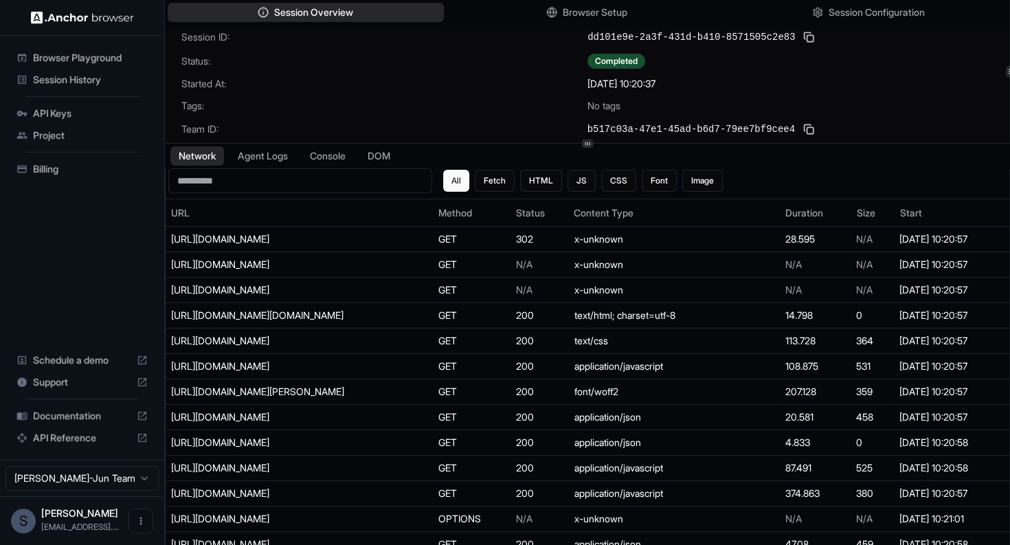
click at [174, 39] on div "Session ID: dd101e9e-2a3f-431d-b410-8571505c2e83 Status: Completed Started At: …" at bounding box center [587, 103] width 844 height 148
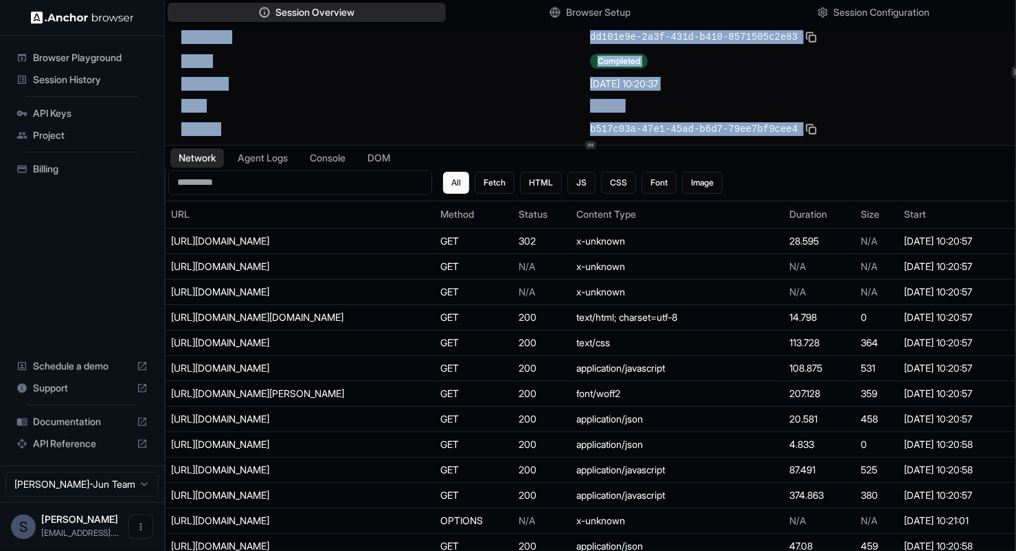
drag, startPoint x: 174, startPoint y: 39, endPoint x: 830, endPoint y: 122, distance: 661.1
click at [830, 122] on div "Session ID: dd101e9e-2a3f-431d-b410-8571505c2e83 Status: Completed Started At: …" at bounding box center [590, 103] width 850 height 148
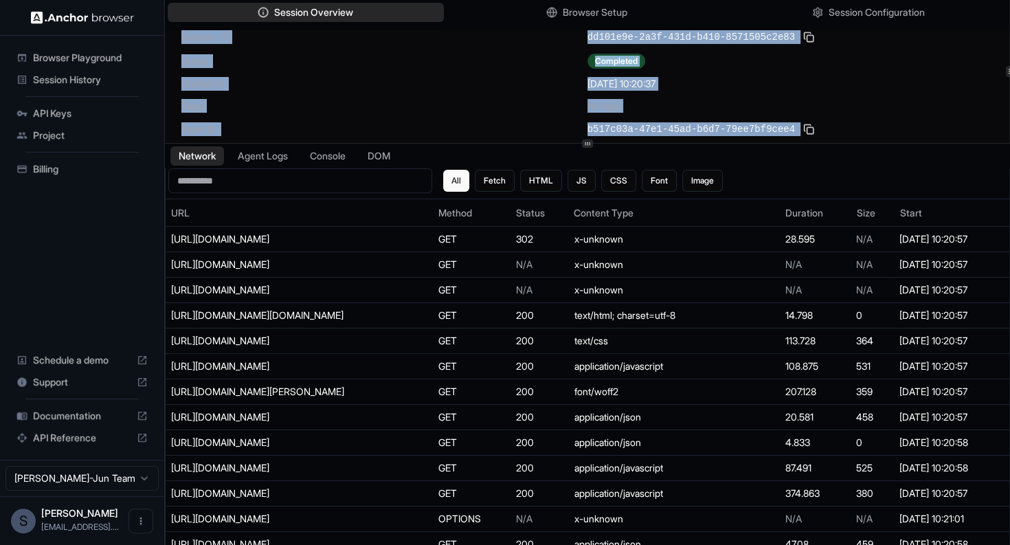
click at [830, 122] on div "b517c03a-47e1-45ad-b6d7-79ee7bf9cee4" at bounding box center [790, 129] width 406 height 16
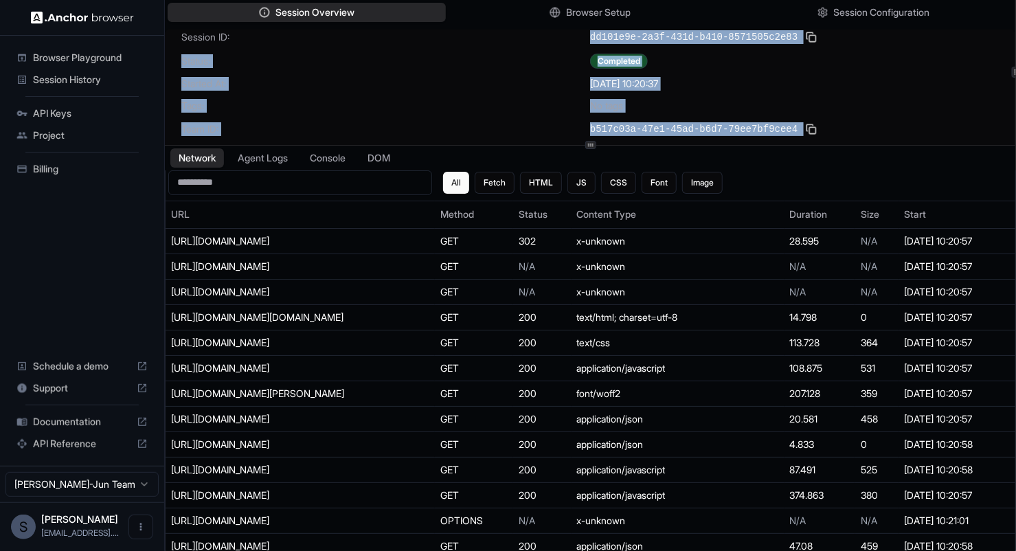
scroll to position [0, 0]
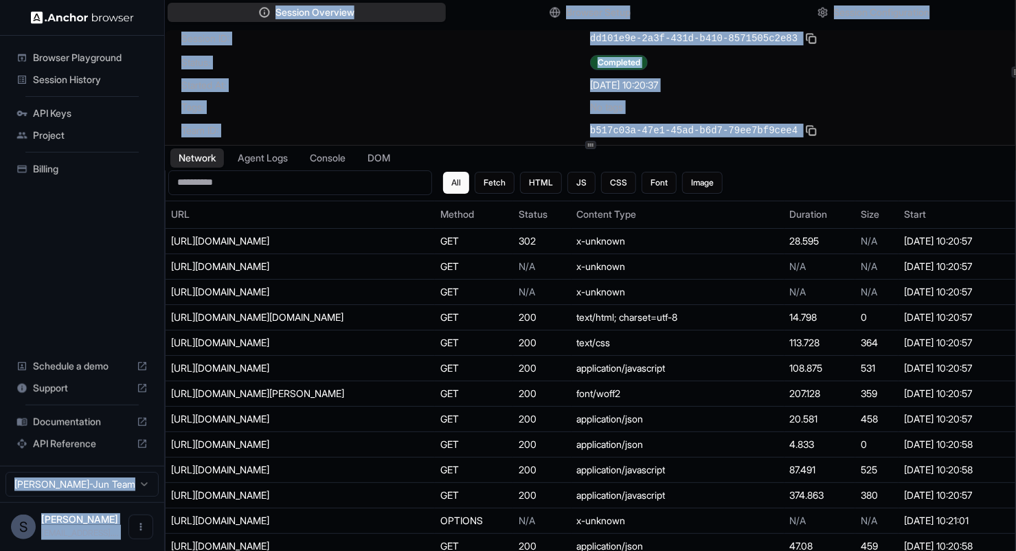
drag, startPoint x: 828, startPoint y: 128, endPoint x: 128, endPoint y: 38, distance: 705.7
click at [128, 38] on div "Browser Playground Session History API Keys Project Billing Schedule a demo Sup…" at bounding box center [508, 275] width 1016 height 551
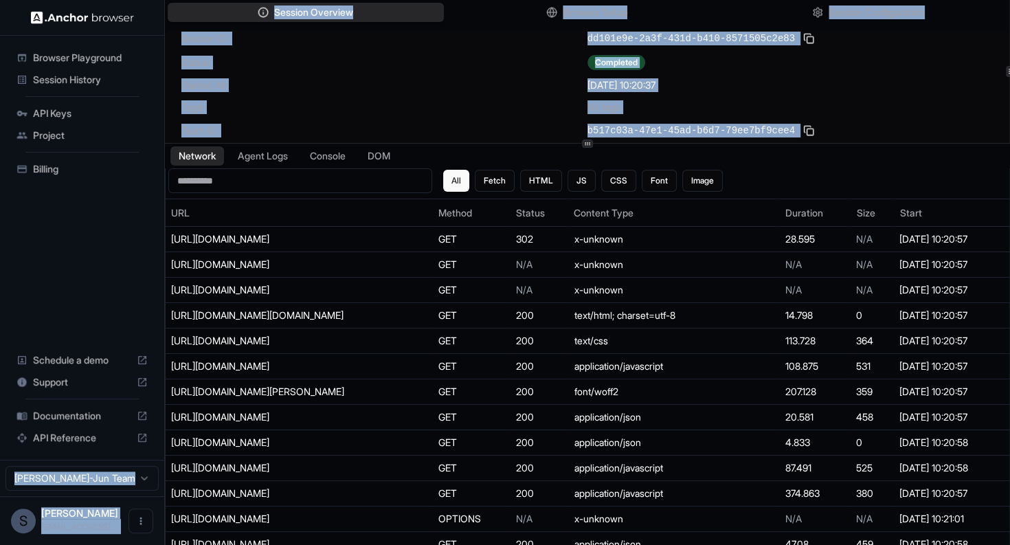
click at [180, 42] on div "Session ID: dd101e9e-2a3f-431d-b410-8571505c2e83 Status: Completed Started At: …" at bounding box center [587, 104] width 844 height 148
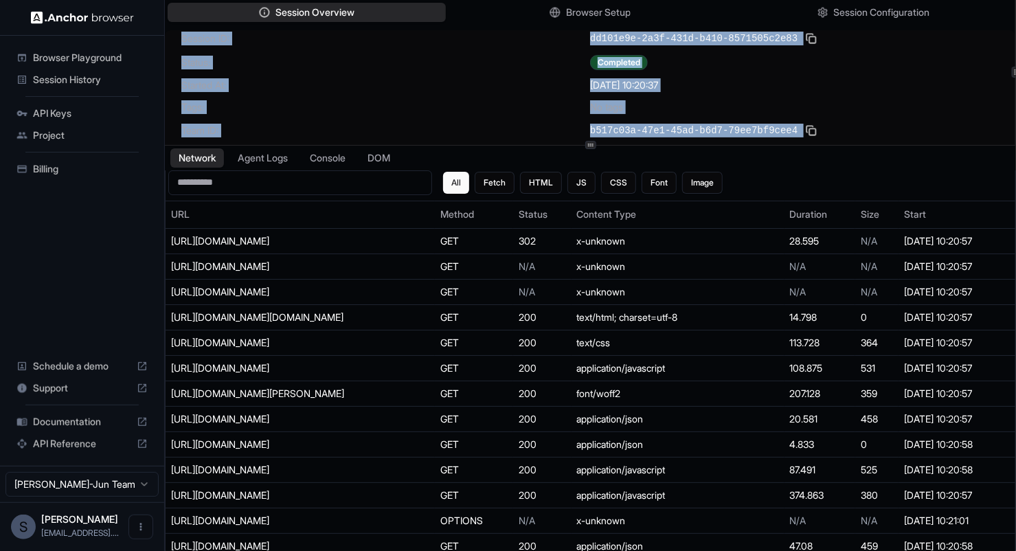
drag, startPoint x: 180, startPoint y: 38, endPoint x: 806, endPoint y: 126, distance: 632.0
click at [806, 126] on div "Session ID: dd101e9e-2a3f-431d-b410-8571505c2e83 Status: Completed Started At: …" at bounding box center [590, 104] width 850 height 148
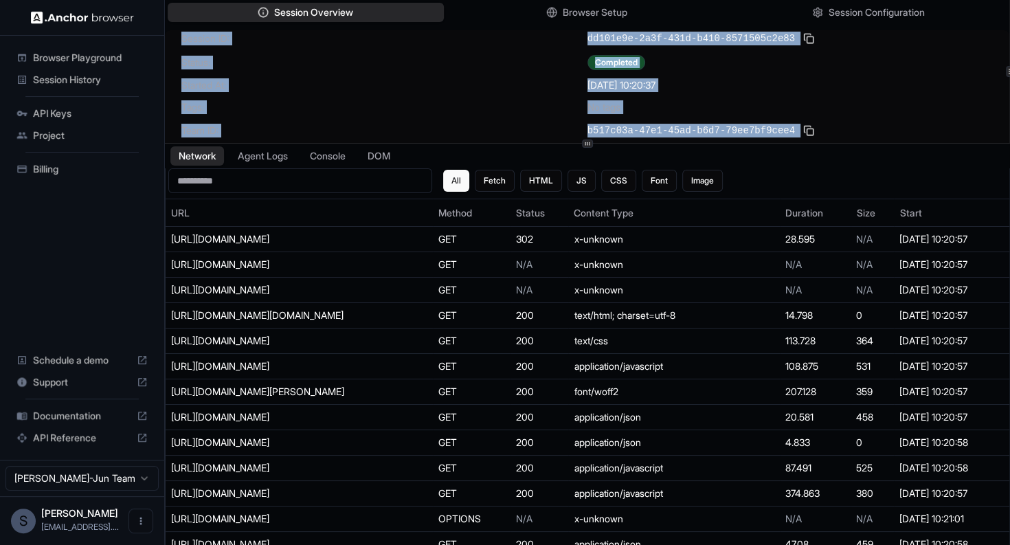
click at [806, 126] on div "b517c03a-47e1-45ad-b6d7-79ee7bf9cee4" at bounding box center [790, 130] width 406 height 16
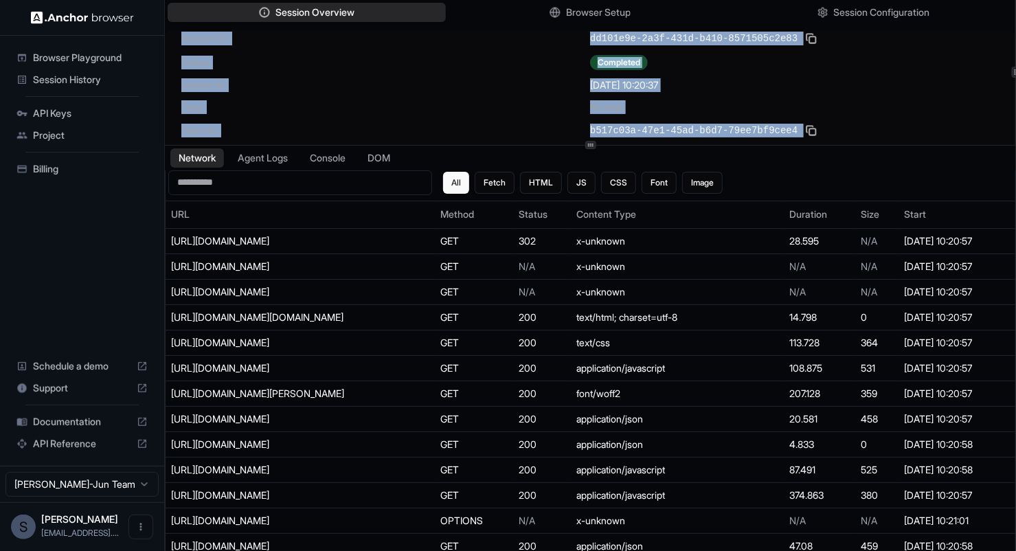
drag, startPoint x: 817, startPoint y: 124, endPoint x: 173, endPoint y: 38, distance: 649.3
click at [173, 38] on div "Session ID: dd101e9e-2a3f-431d-b410-8571505c2e83 Status: Completed Started At: …" at bounding box center [590, 104] width 850 height 148
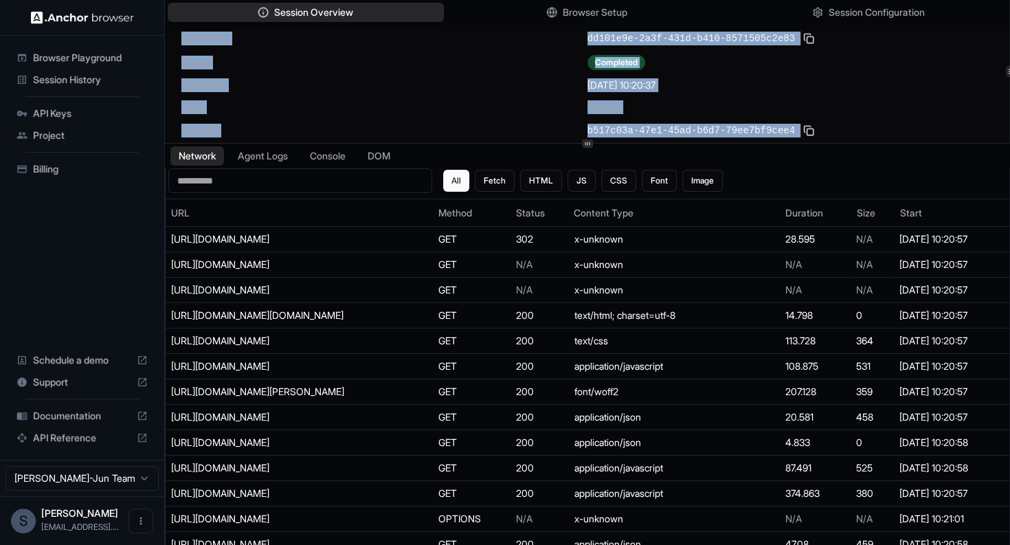
click at [173, 38] on div "Session ID: dd101e9e-2a3f-431d-b410-8571505c2e83 Status: Completed Started At: …" at bounding box center [587, 104] width 844 height 148
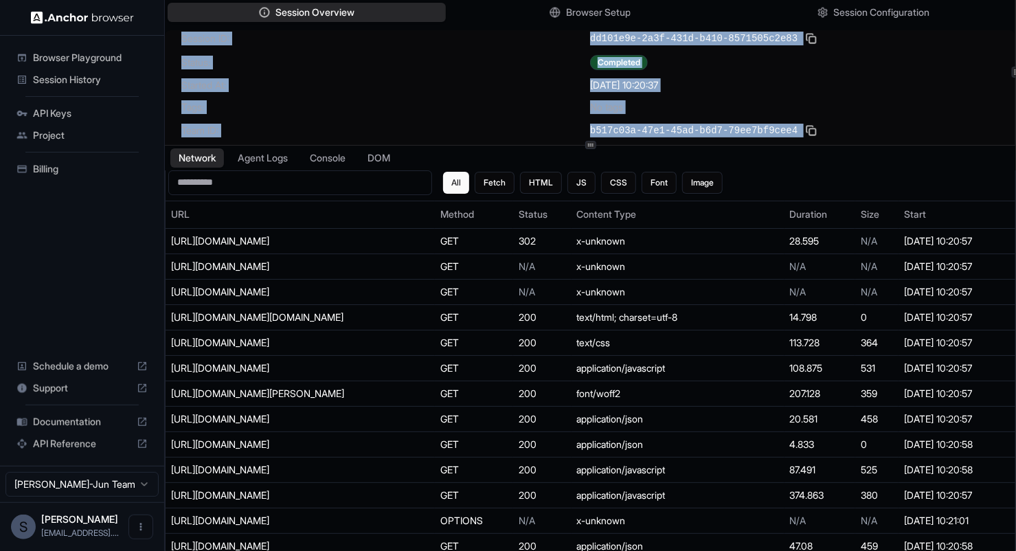
drag, startPoint x: 173, startPoint y: 38, endPoint x: 826, endPoint y: 128, distance: 659.5
click at [826, 128] on div "Session ID: dd101e9e-2a3f-431d-b410-8571505c2e83 Status: Completed Started At: …" at bounding box center [590, 104] width 850 height 148
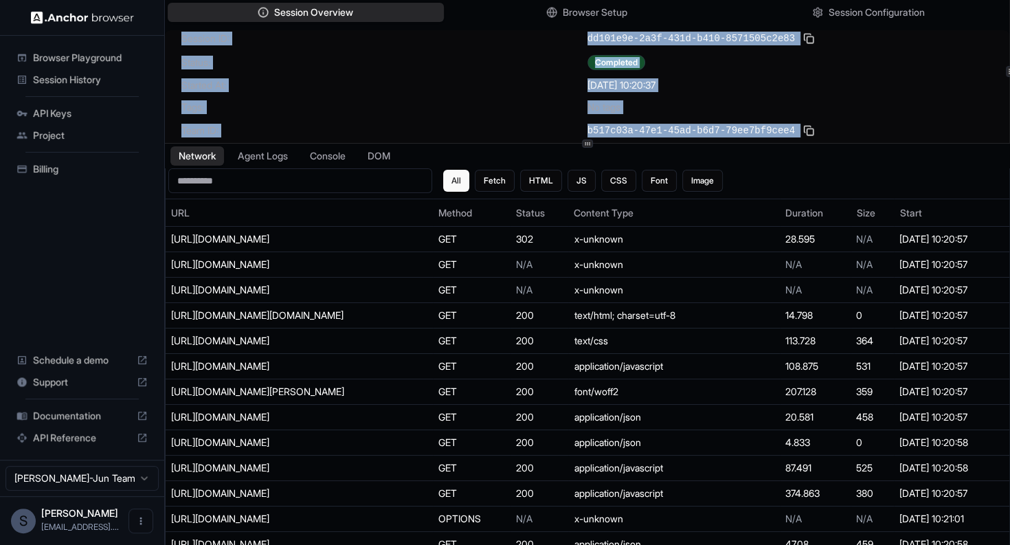
click at [830, 128] on div "b517c03a-47e1-45ad-b6d7-79ee7bf9cee4" at bounding box center [790, 130] width 406 height 16
